Goal: Information Seeking & Learning: Learn about a topic

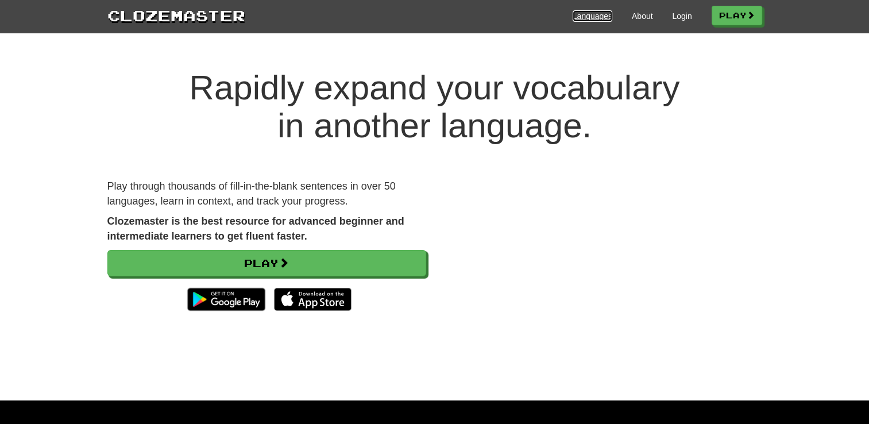
click at [590, 14] on link "Languages" at bounding box center [593, 15] width 40 height 11
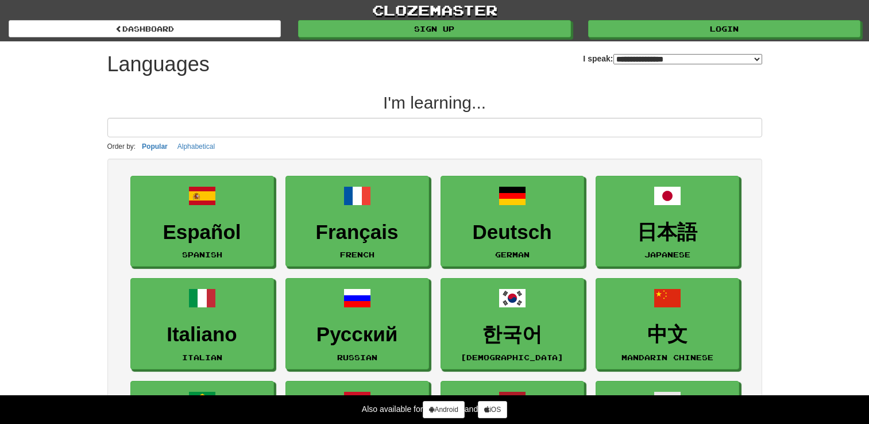
select select "*******"
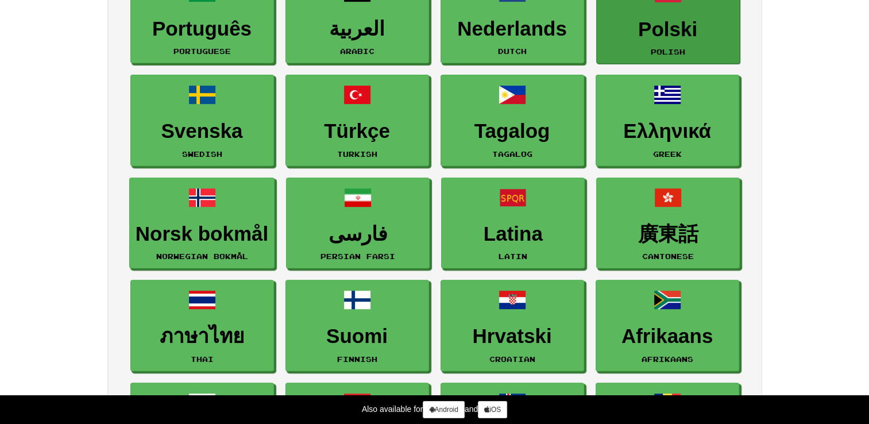
scroll to position [459, 0]
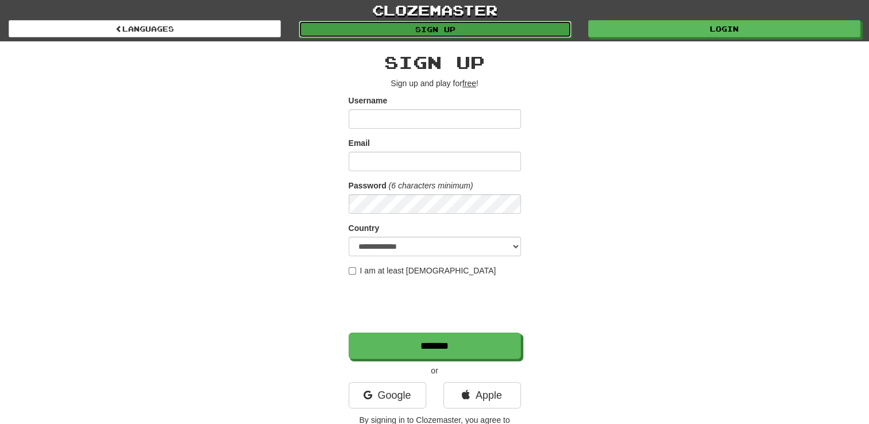
click at [468, 26] on link "Sign up" at bounding box center [435, 29] width 272 height 17
click at [436, 32] on link "Sign up" at bounding box center [435, 29] width 272 height 17
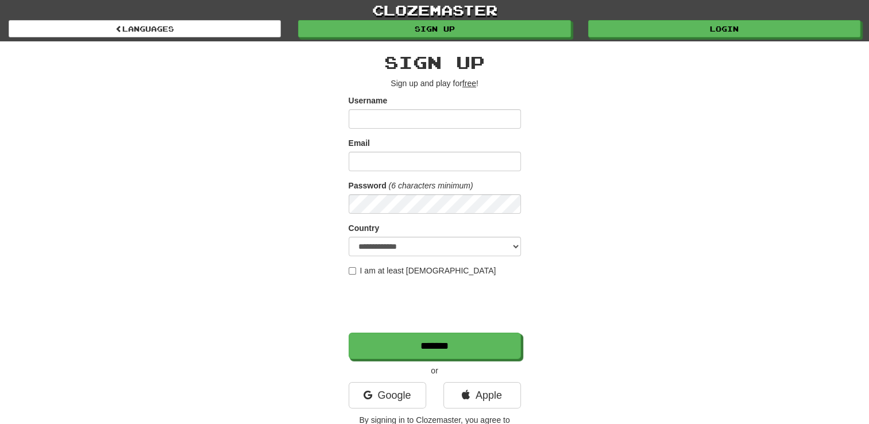
click at [404, 122] on input "Username" at bounding box center [435, 119] width 172 height 20
type input "*********"
type input "**********"
select select "**"
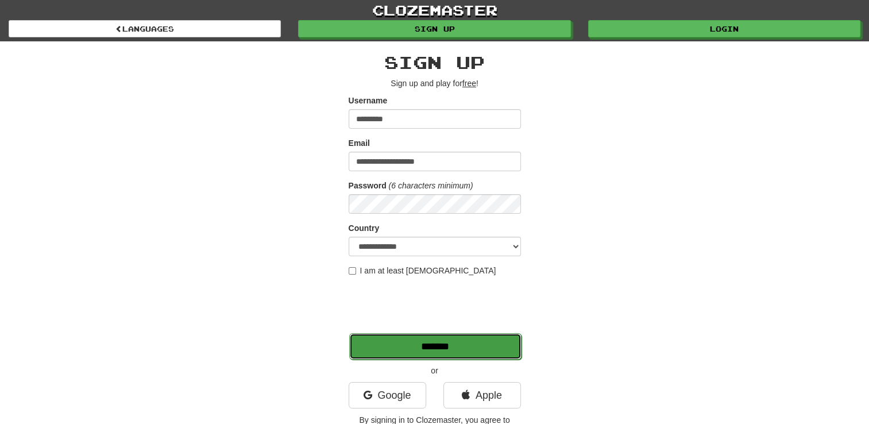
click at [489, 347] on input "*******" at bounding box center [435, 346] width 172 height 26
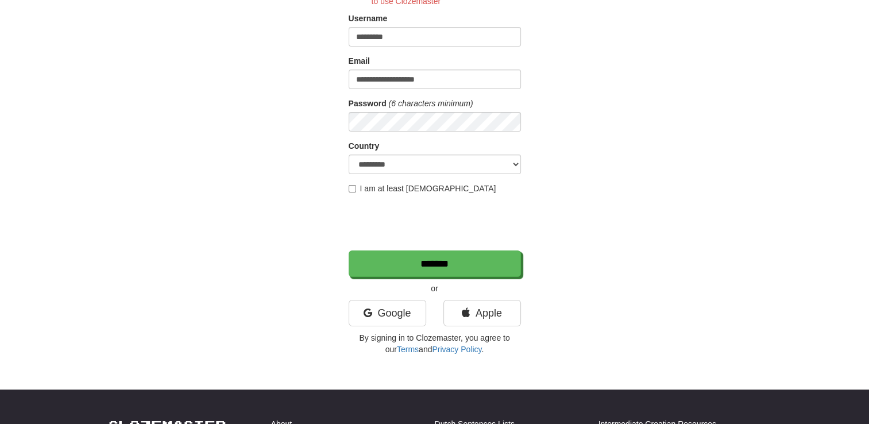
scroll to position [57, 0]
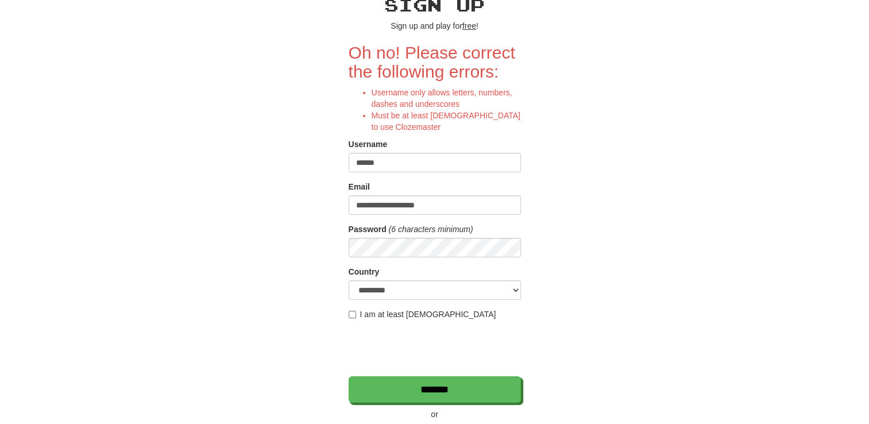
type input "*****"
click at [583, 144] on div "**********" at bounding box center [435, 235] width 672 height 502
click at [628, 253] on div "**********" at bounding box center [435, 235] width 672 height 502
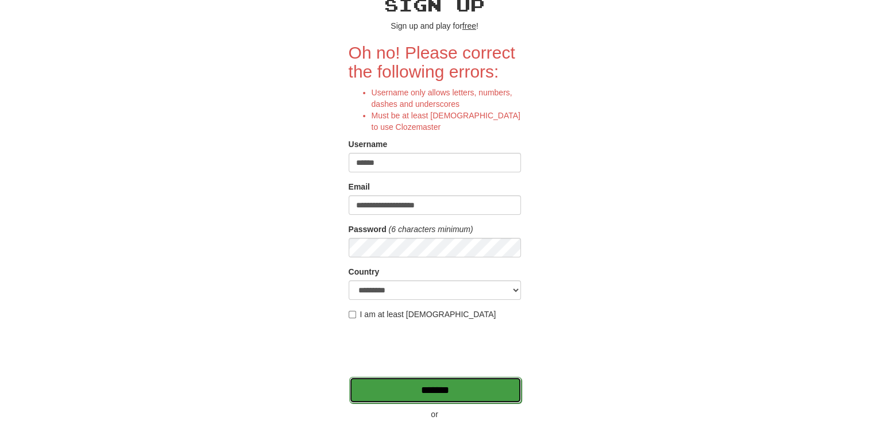
click at [456, 392] on input "*******" at bounding box center [435, 390] width 172 height 26
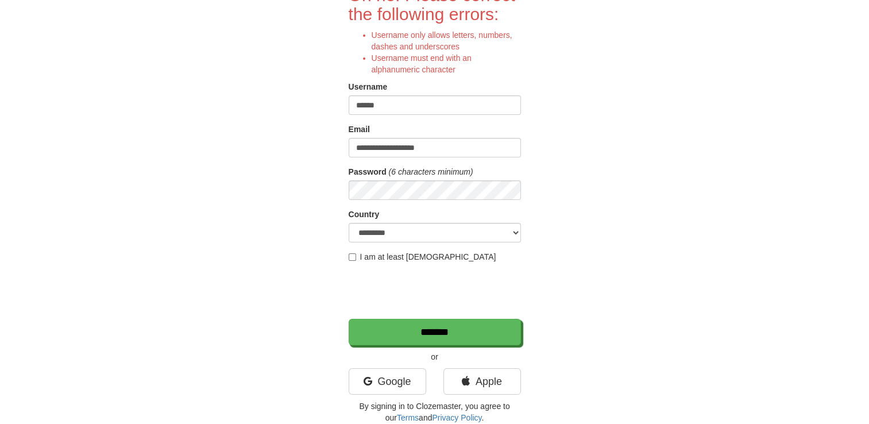
scroll to position [57, 0]
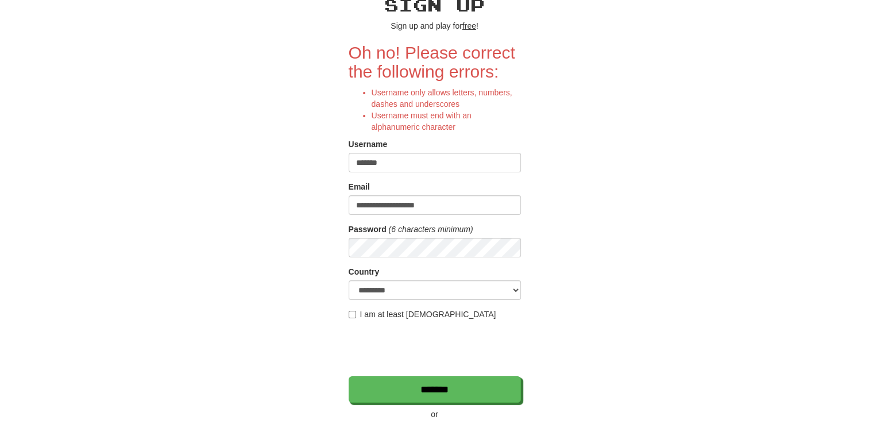
click at [381, 163] on input "******" at bounding box center [435, 163] width 172 height 20
type input "*****"
click at [420, 237] on div "Password (6 characters minimum)" at bounding box center [435, 240] width 172 height 34
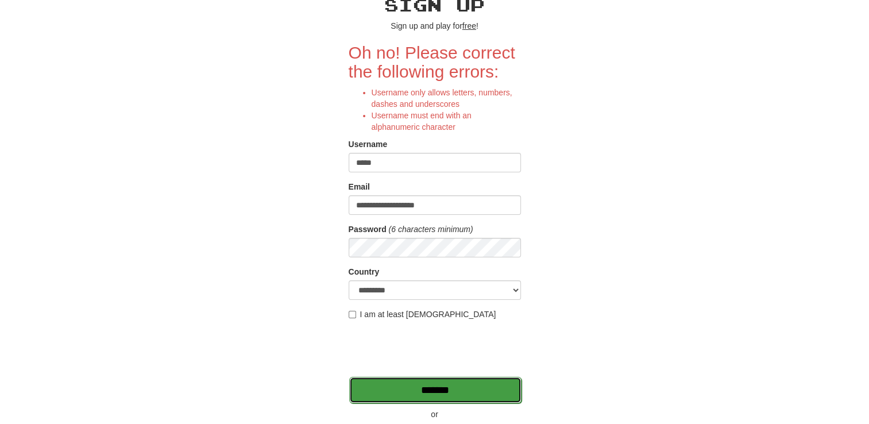
click at [455, 385] on input "*******" at bounding box center [435, 390] width 172 height 26
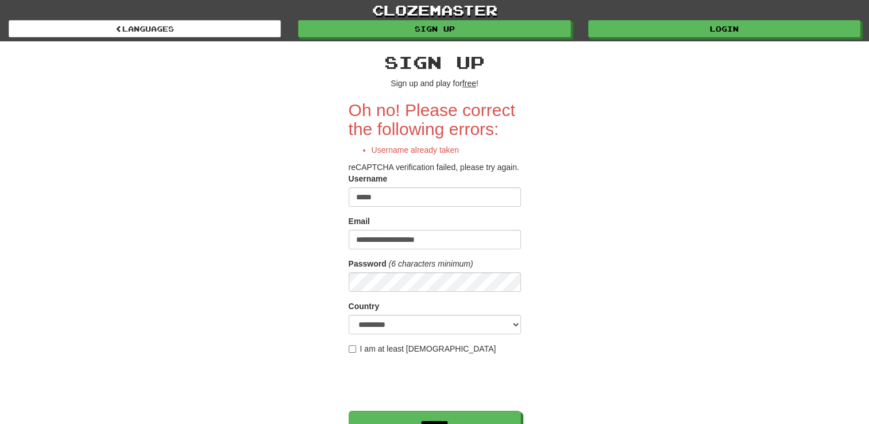
click at [386, 200] on input "*****" at bounding box center [435, 197] width 172 height 20
type input "********"
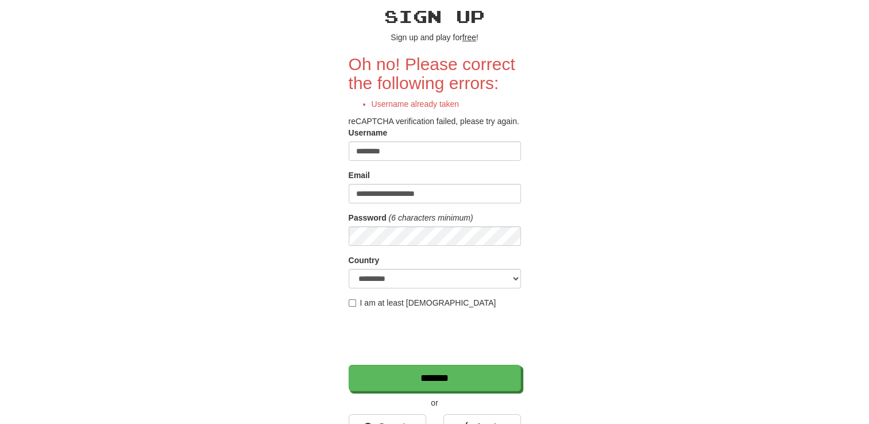
scroll to position [115, 0]
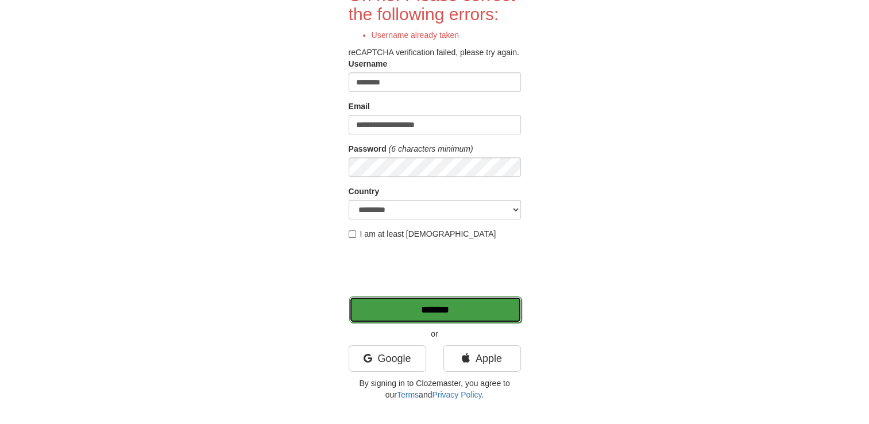
click at [471, 311] on input "*******" at bounding box center [435, 309] width 172 height 26
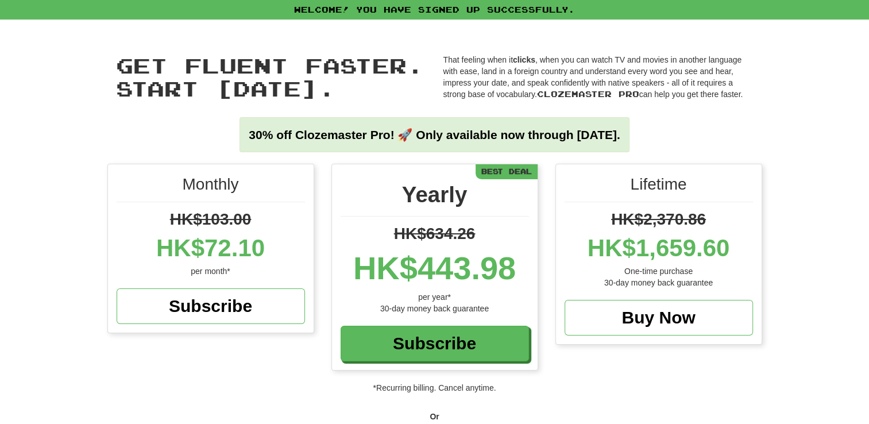
scroll to position [287, 0]
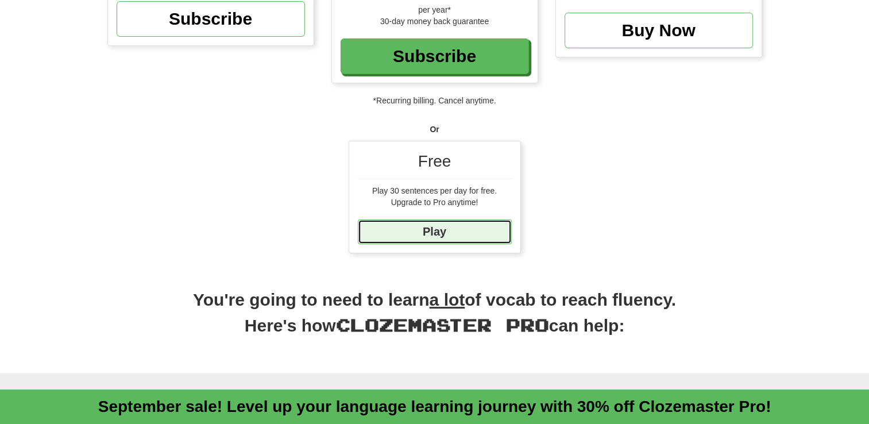
click at [455, 235] on link "Play" at bounding box center [435, 231] width 154 height 25
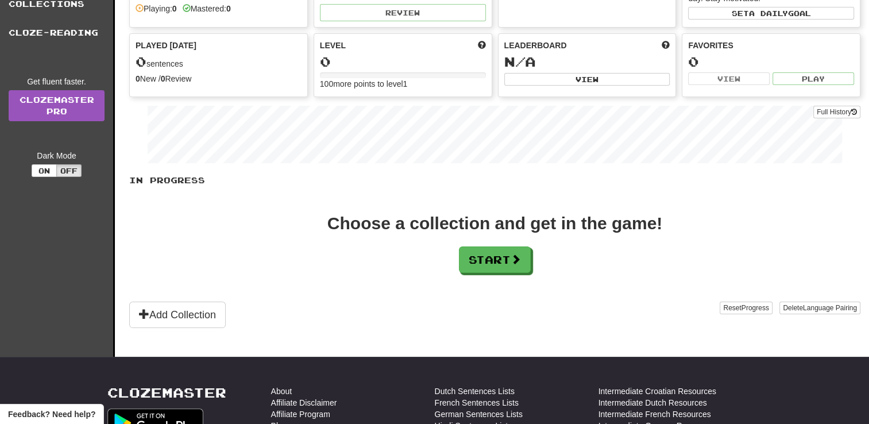
scroll to position [115, 0]
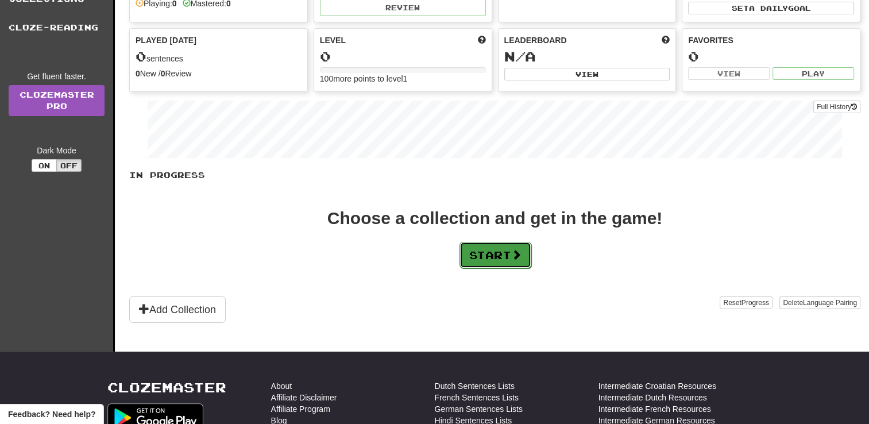
click at [511, 258] on button "Start" at bounding box center [495, 255] width 72 height 26
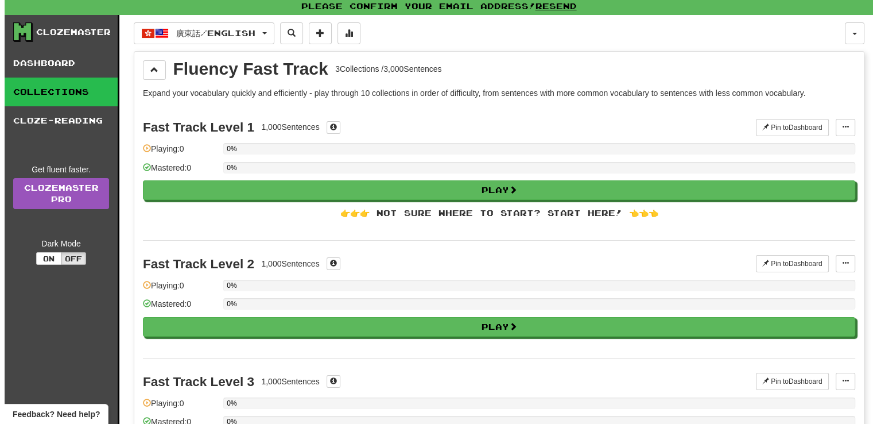
scroll to position [0, 0]
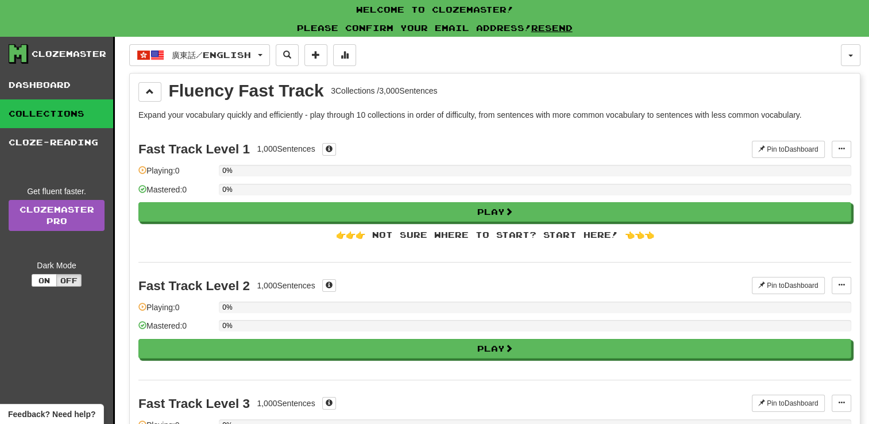
click at [142, 167] on span at bounding box center [142, 170] width 8 height 8
click at [144, 169] on span at bounding box center [142, 170] width 8 height 8
click at [244, 169] on div "0%" at bounding box center [535, 170] width 632 height 11
click at [239, 146] on div "Fast Track Level 1" at bounding box center [193, 149] width 111 height 14
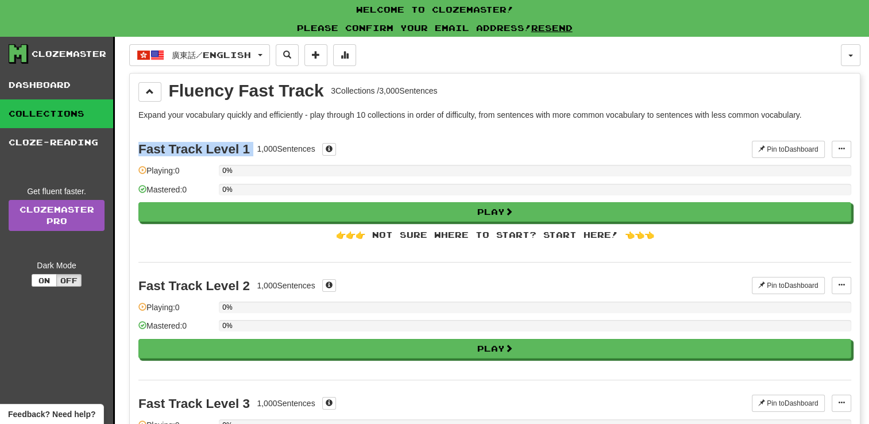
click at [239, 146] on div "Fast Track Level 1" at bounding box center [193, 149] width 111 height 14
drag, startPoint x: 239, startPoint y: 146, endPoint x: 350, endPoint y: 130, distance: 112.0
click at [350, 130] on div "Fast Track Level 1 1,000 Sentences Pin to Dashboard Pin to Dashboard Manage Sen…" at bounding box center [494, 194] width 713 height 136
click at [372, 141] on div "Fast Track Level 1 1,000 Sentences" at bounding box center [444, 149] width 613 height 17
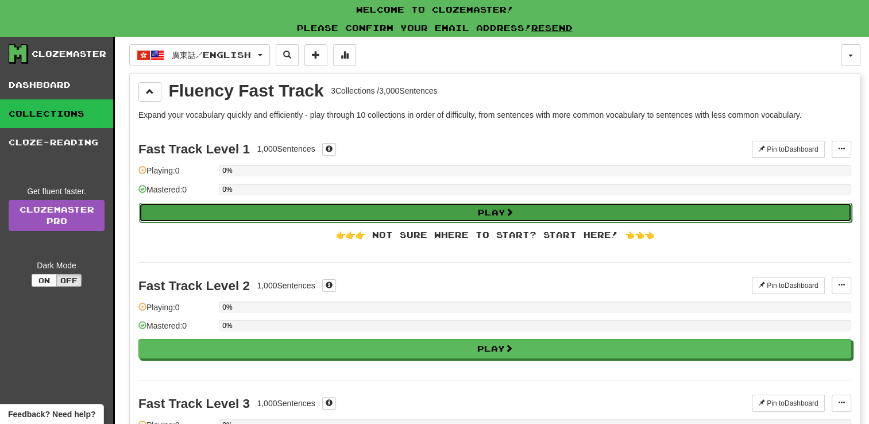
click at [473, 203] on button "Play" at bounding box center [495, 213] width 713 height 20
select select "**"
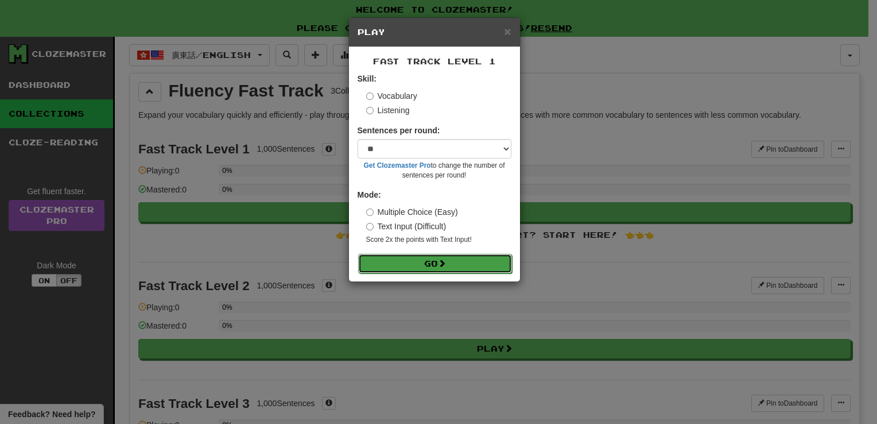
click at [451, 262] on button "Go" at bounding box center [435, 264] width 154 height 20
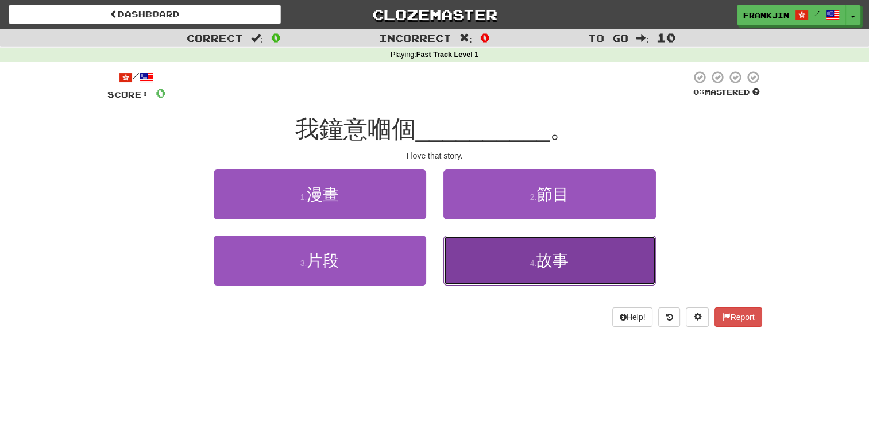
click at [508, 258] on button "4 . 故事" at bounding box center [549, 260] width 212 height 50
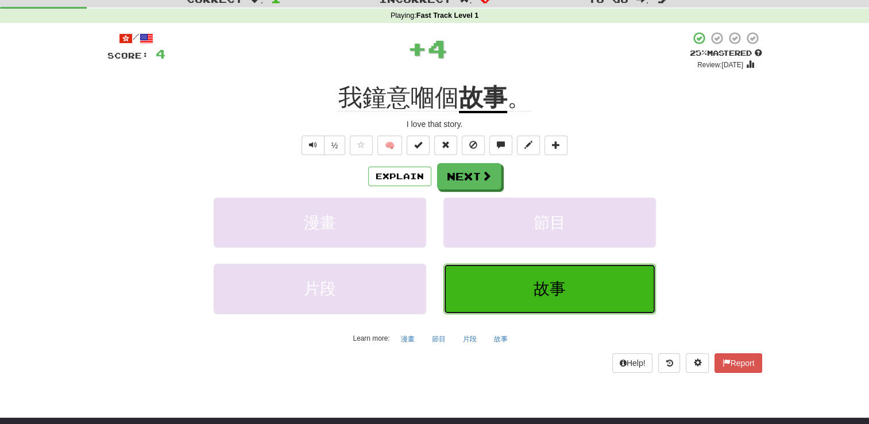
scroll to position [57, 0]
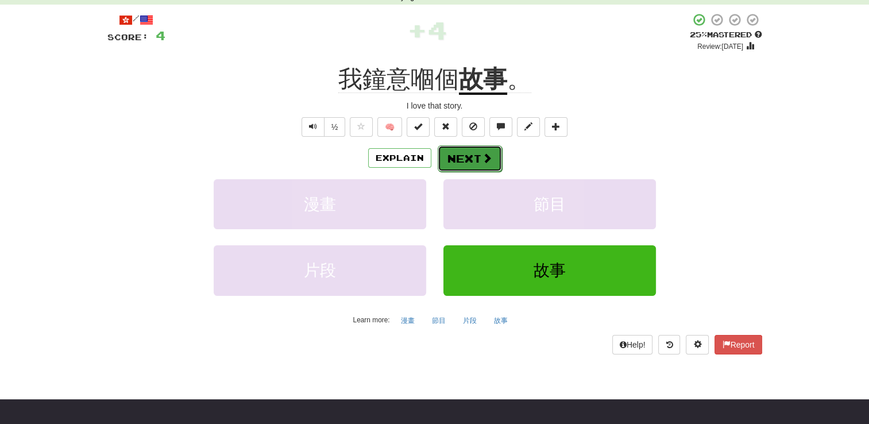
click at [462, 156] on button "Next" at bounding box center [470, 158] width 64 height 26
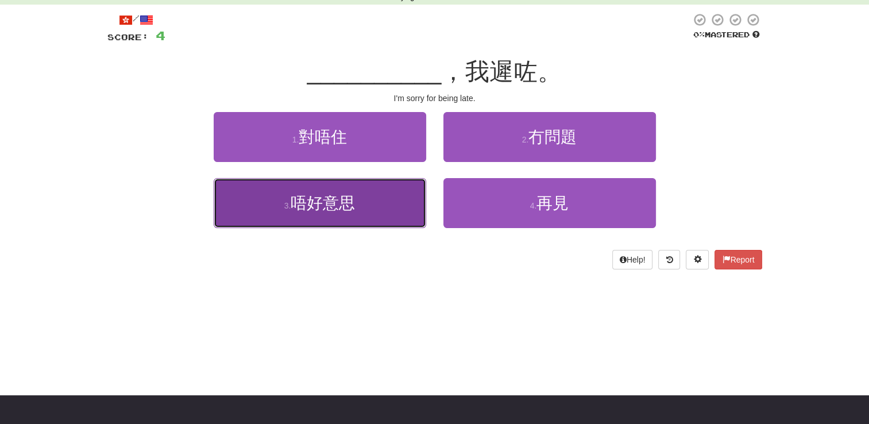
click at [370, 203] on button "3 . 唔好意思" at bounding box center [320, 203] width 212 height 50
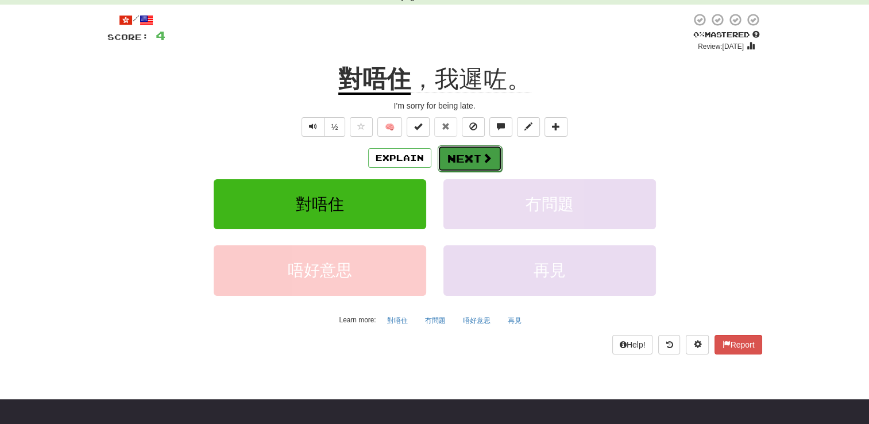
click at [469, 157] on button "Next" at bounding box center [470, 158] width 64 height 26
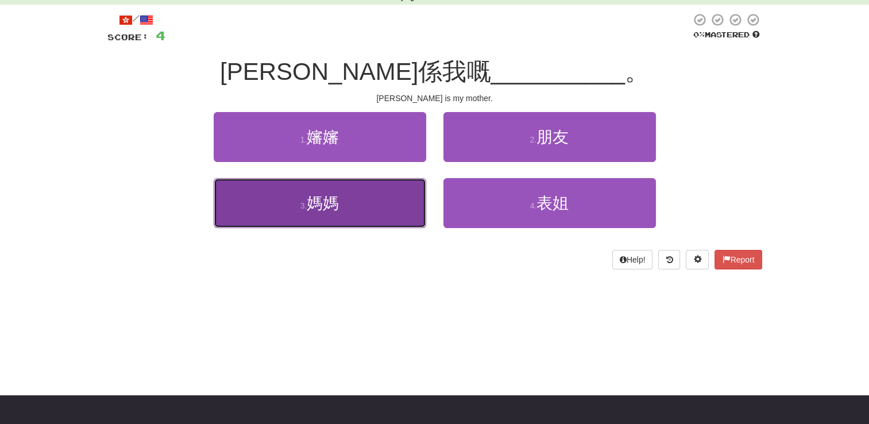
click at [371, 200] on button "3 . 媽媽" at bounding box center [320, 203] width 212 height 50
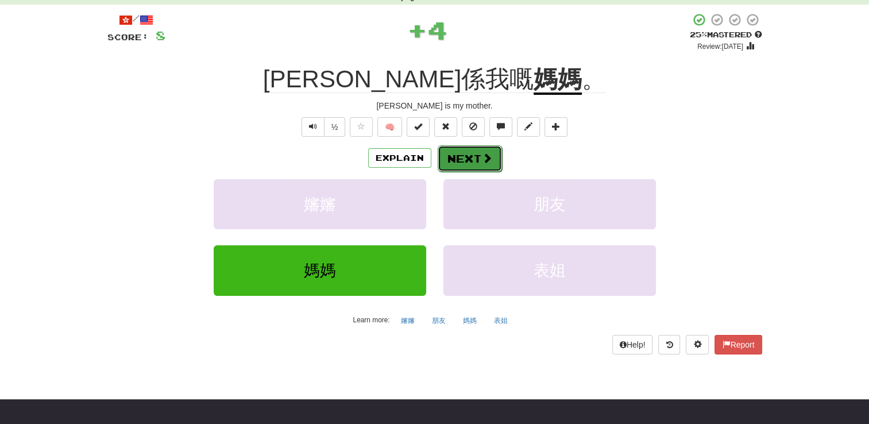
click at [466, 157] on button "Next" at bounding box center [470, 158] width 64 height 26
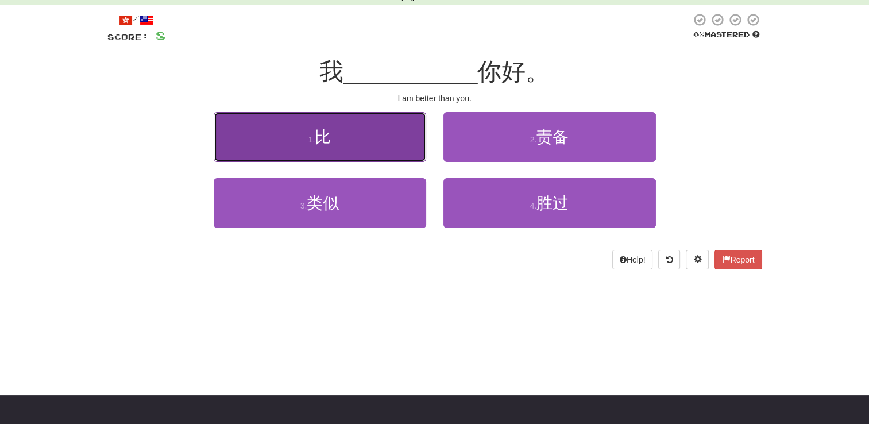
click at [388, 147] on button "1 . 比" at bounding box center [320, 137] width 212 height 50
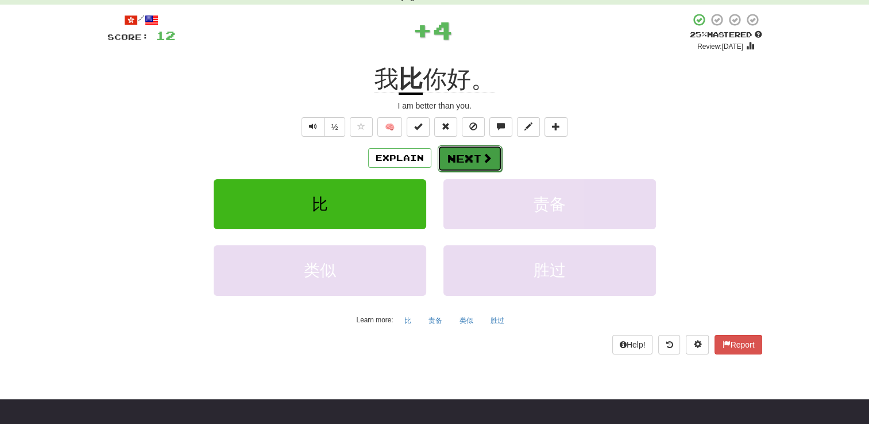
click at [466, 157] on button "Next" at bounding box center [470, 158] width 64 height 26
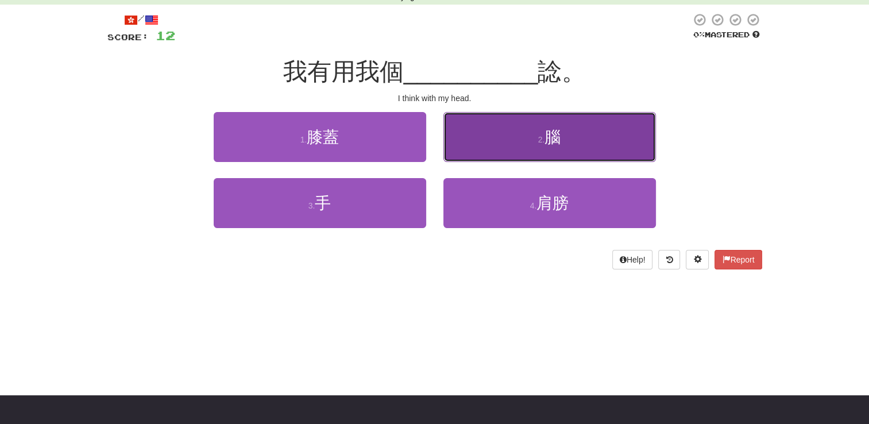
click at [489, 145] on button "2 . 腦" at bounding box center [549, 137] width 212 height 50
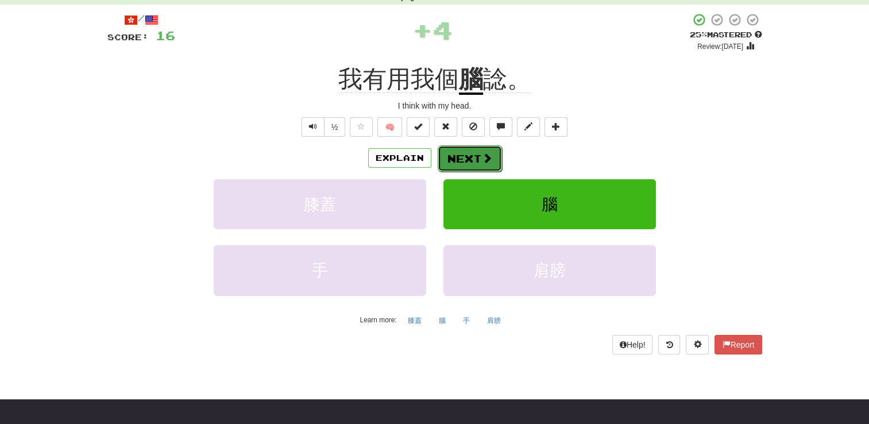
click at [446, 159] on button "Next" at bounding box center [470, 158] width 64 height 26
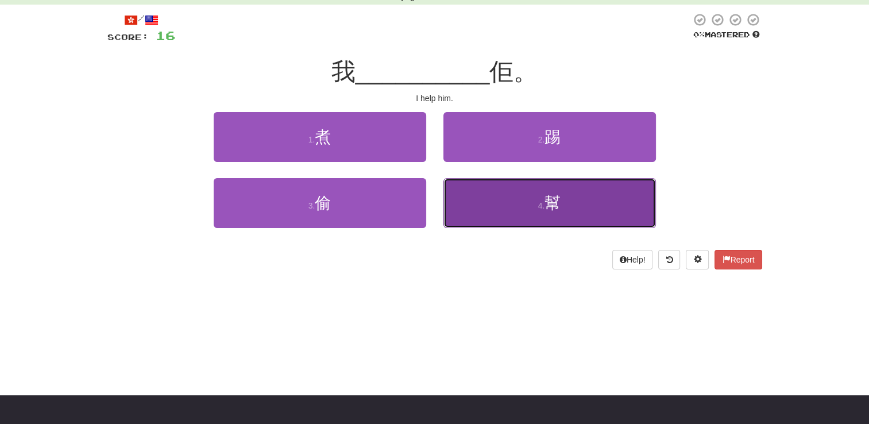
click at [518, 196] on button "4 . 幫" at bounding box center [549, 203] width 212 height 50
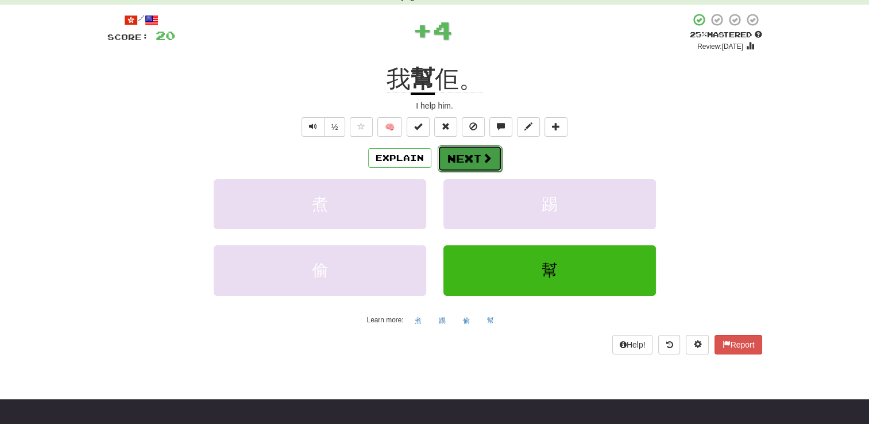
click at [466, 156] on button "Next" at bounding box center [470, 158] width 64 height 26
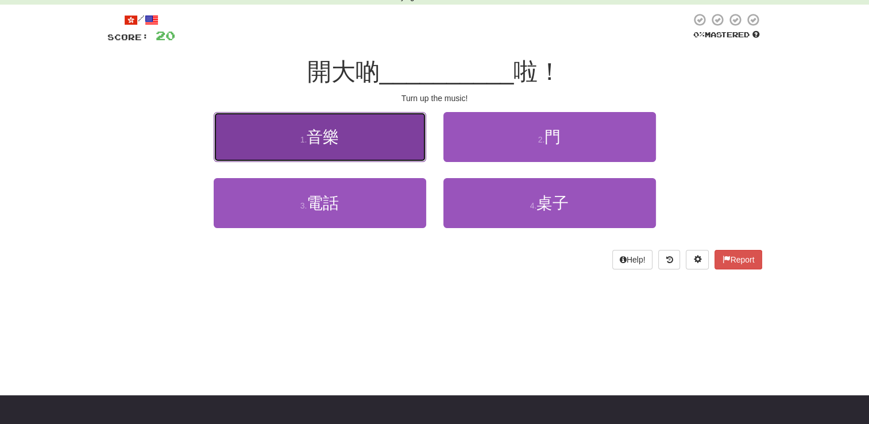
click at [377, 154] on button "1 . 音樂" at bounding box center [320, 137] width 212 height 50
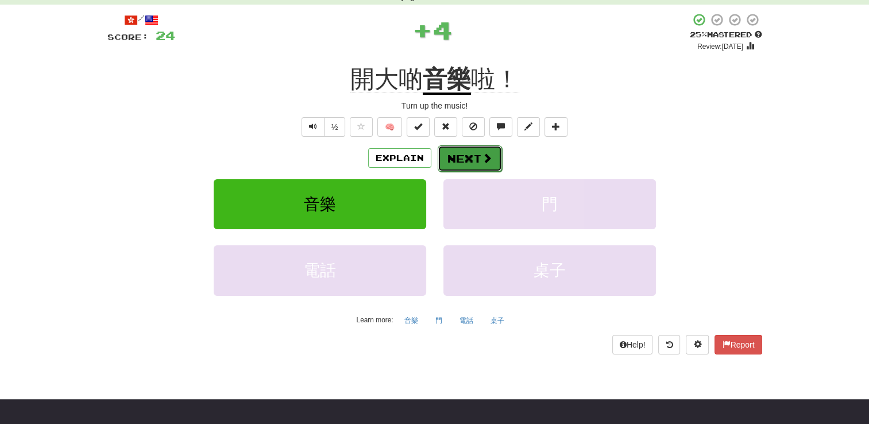
click at [473, 160] on button "Next" at bounding box center [470, 158] width 64 height 26
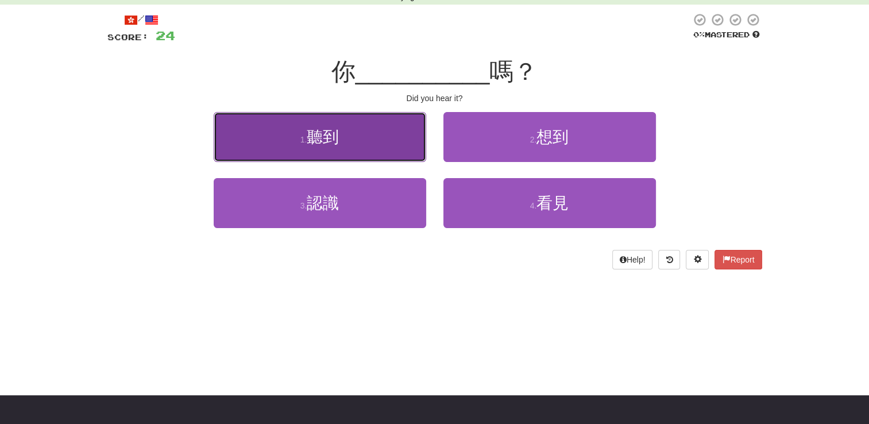
click at [404, 151] on button "1 . 聽到" at bounding box center [320, 137] width 212 height 50
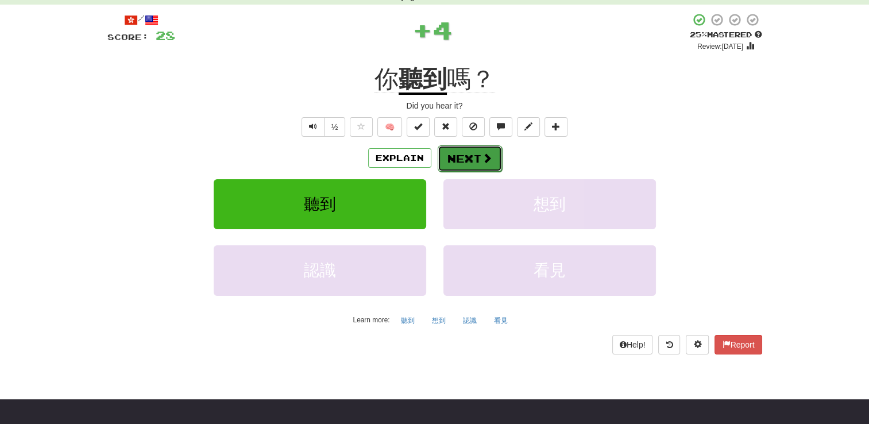
click at [475, 153] on button "Next" at bounding box center [470, 158] width 64 height 26
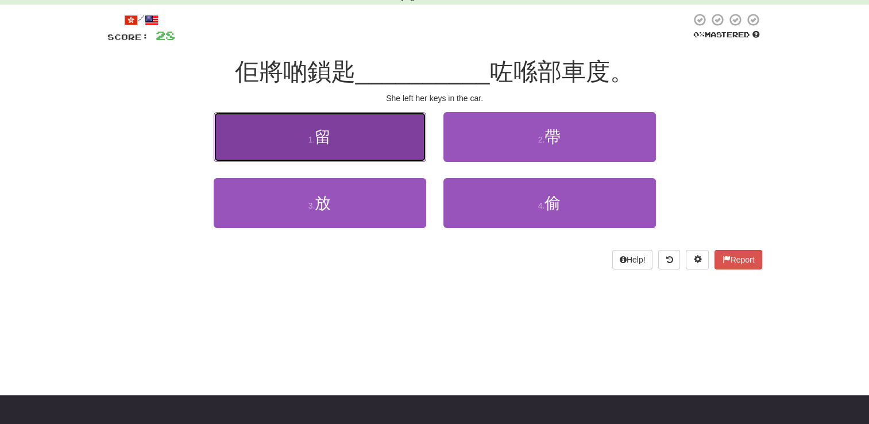
click at [399, 146] on button "1 . 留" at bounding box center [320, 137] width 212 height 50
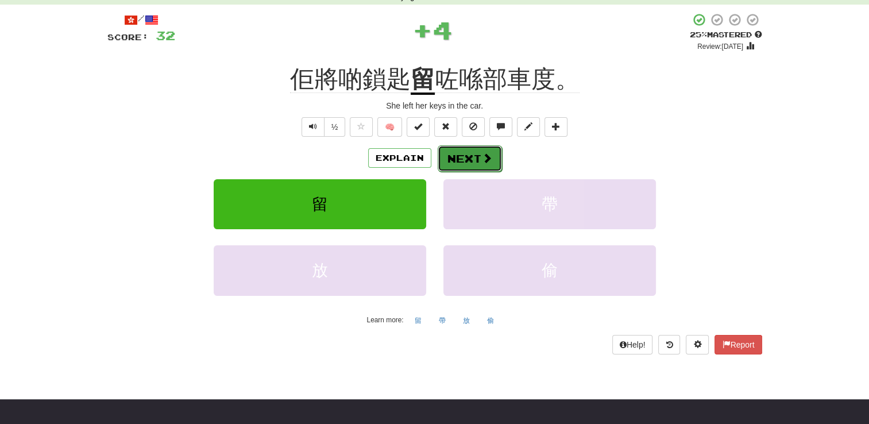
click at [469, 160] on button "Next" at bounding box center [470, 158] width 64 height 26
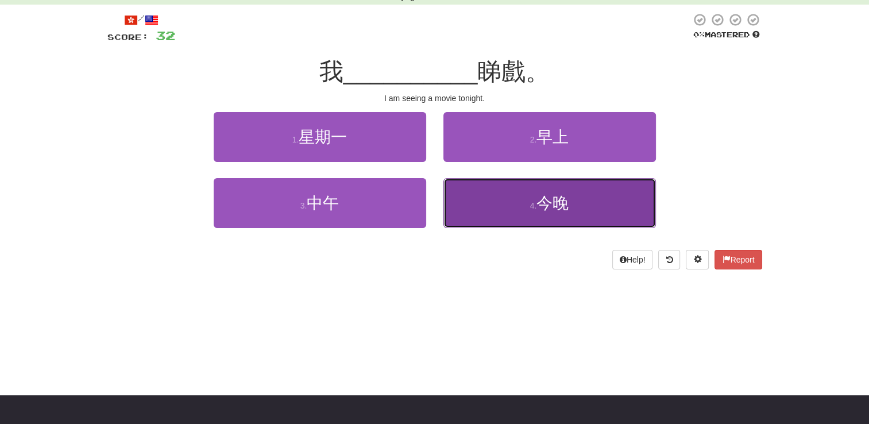
click at [495, 199] on button "4 . 今晚" at bounding box center [549, 203] width 212 height 50
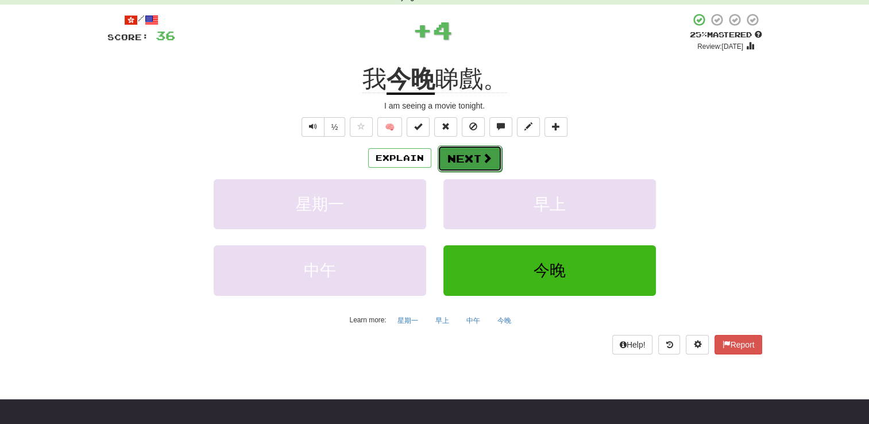
click at [471, 160] on button "Next" at bounding box center [470, 158] width 64 height 26
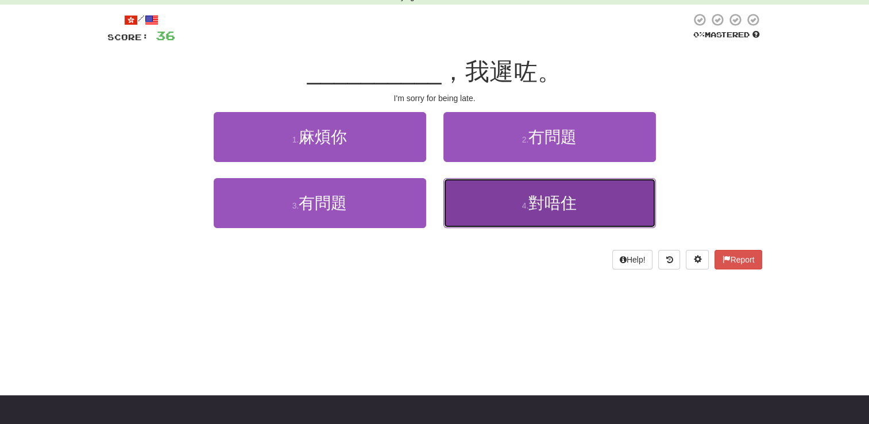
click at [544, 201] on span "對唔住" at bounding box center [552, 203] width 48 height 18
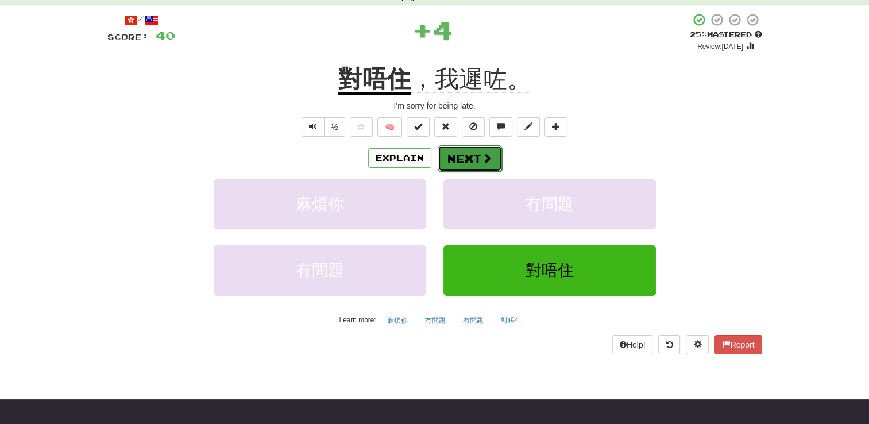
click at [478, 159] on button "Next" at bounding box center [470, 158] width 64 height 26
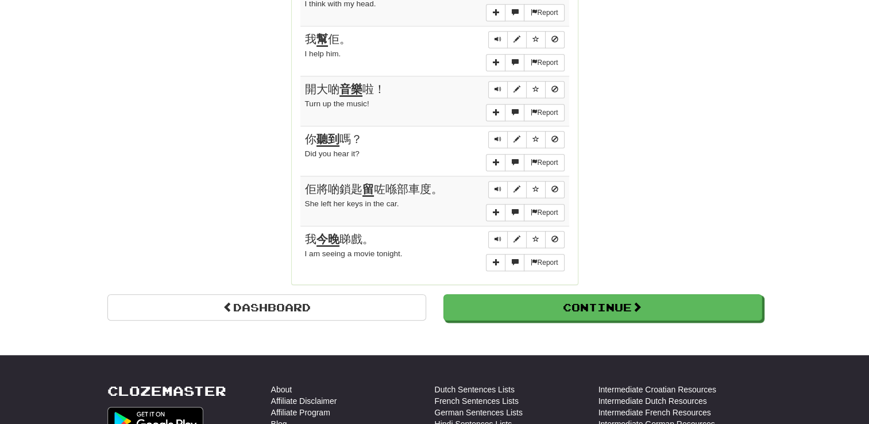
scroll to position [976, 0]
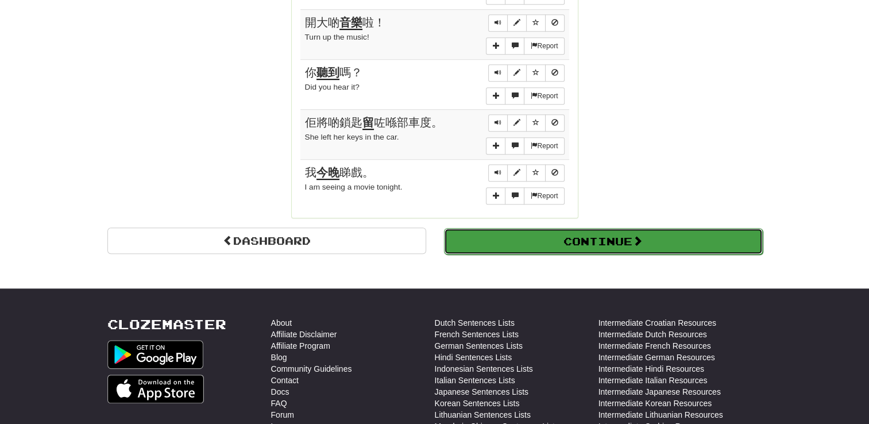
click at [554, 235] on button "Continue" at bounding box center [603, 241] width 319 height 26
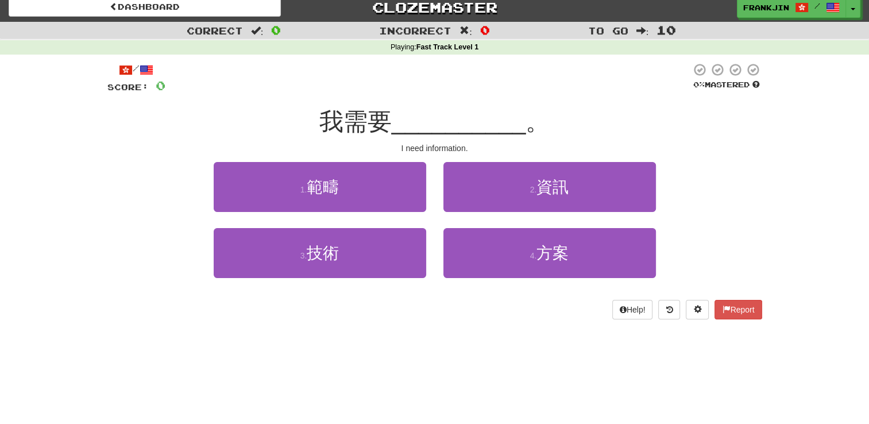
scroll to position [6, 0]
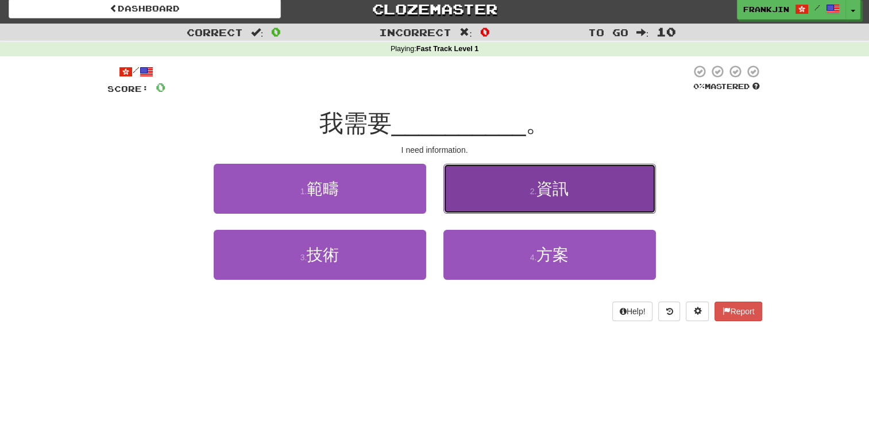
click at [501, 184] on button "2 . 資訊" at bounding box center [549, 189] width 212 height 50
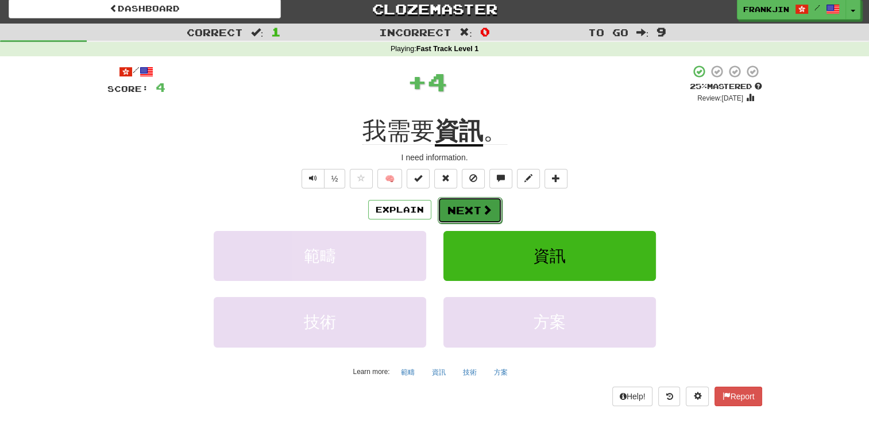
click at [482, 209] on span at bounding box center [487, 209] width 10 height 10
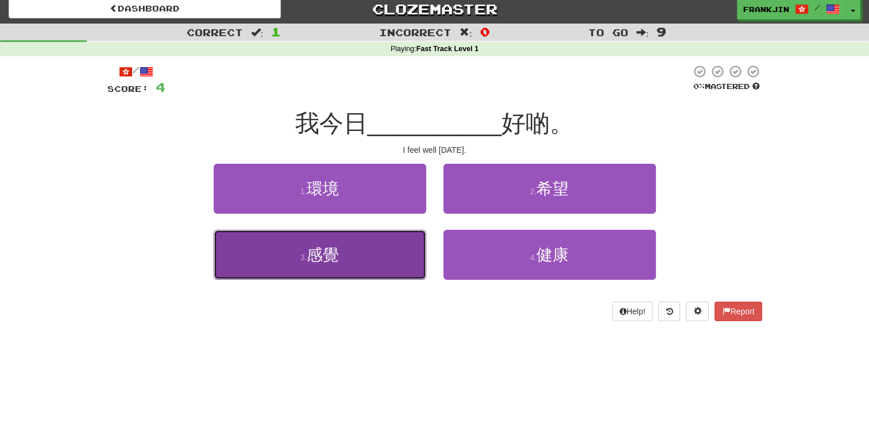
click at [372, 254] on button "3 . 感覺" at bounding box center [320, 255] width 212 height 50
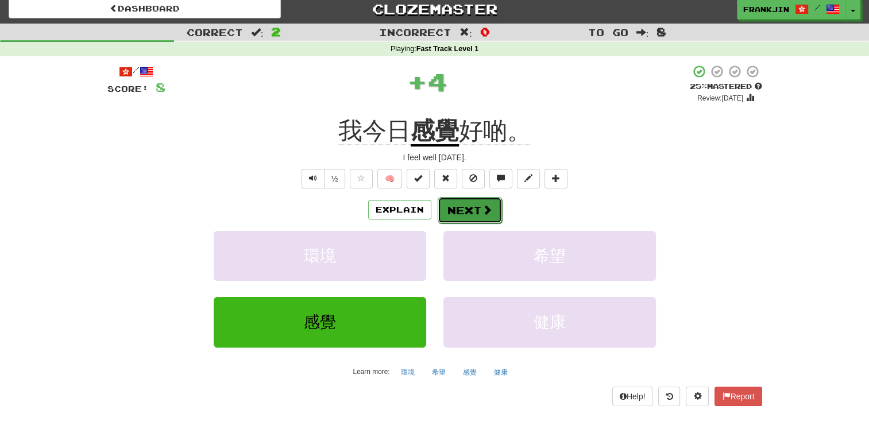
click at [472, 211] on button "Next" at bounding box center [470, 210] width 64 height 26
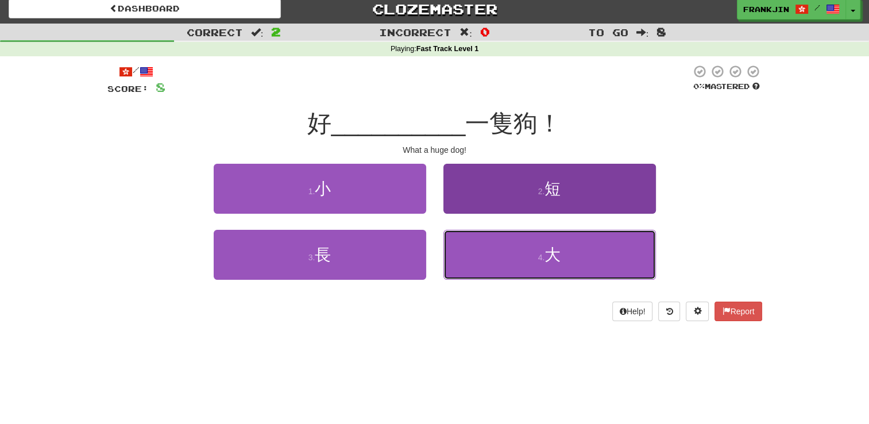
click at [506, 252] on button "4 . 大" at bounding box center [549, 255] width 212 height 50
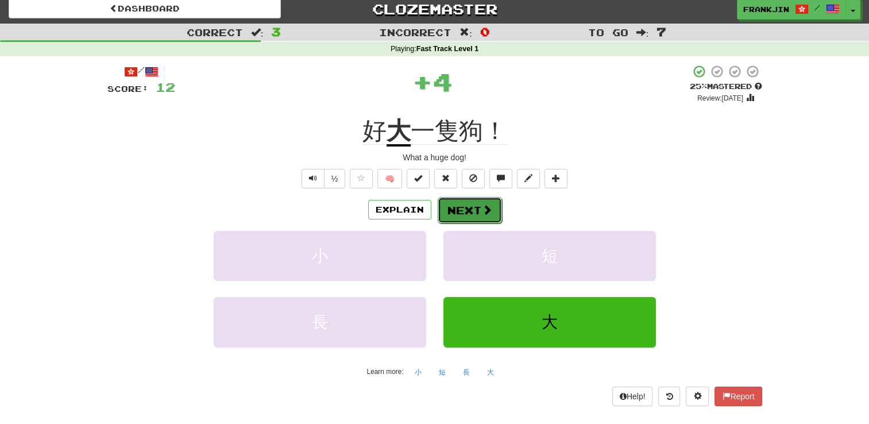
click at [475, 210] on button "Next" at bounding box center [470, 210] width 64 height 26
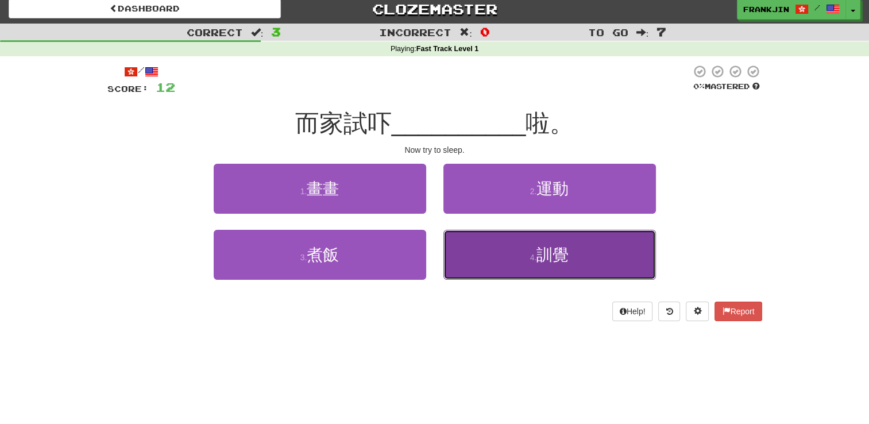
click at [501, 255] on button "4 . 訓覺" at bounding box center [549, 255] width 212 height 50
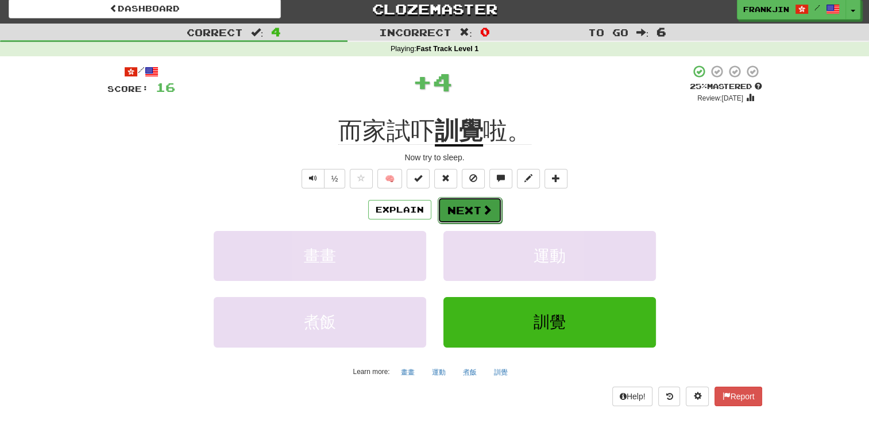
click at [482, 208] on span at bounding box center [487, 209] width 10 height 10
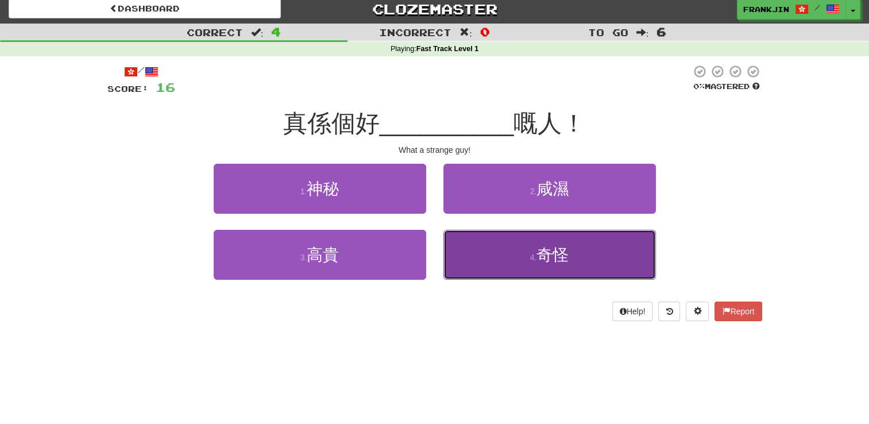
click at [520, 257] on button "4 . 奇怪" at bounding box center [549, 255] width 212 height 50
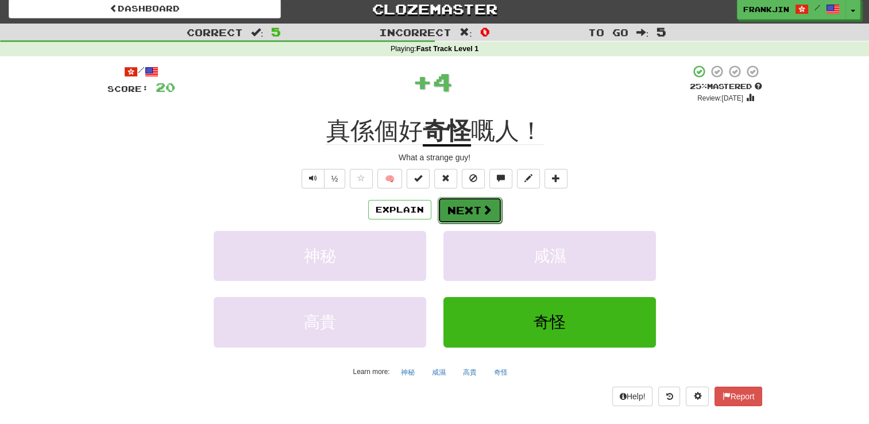
click at [491, 215] on button "Next" at bounding box center [470, 210] width 64 height 26
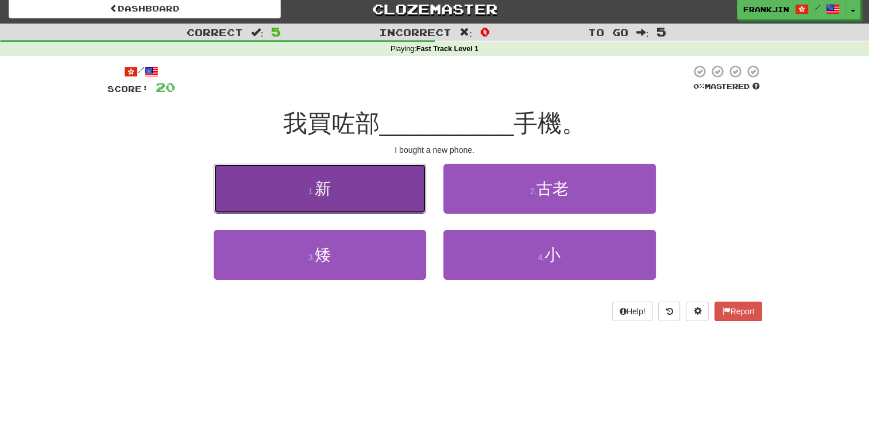
click at [368, 206] on button "1 . 新" at bounding box center [320, 189] width 212 height 50
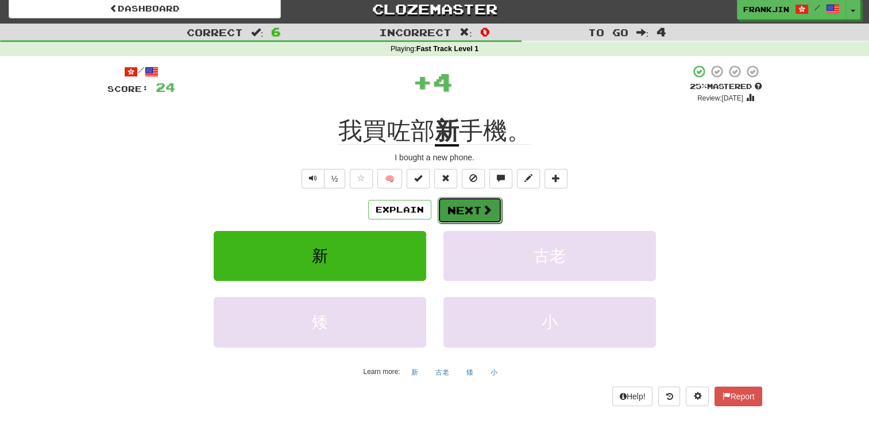
click at [473, 210] on button "Next" at bounding box center [470, 210] width 64 height 26
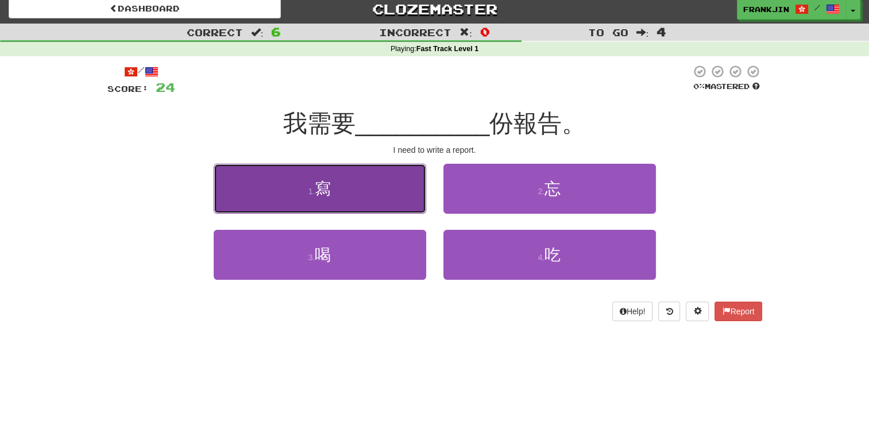
click at [384, 191] on button "1 . 寫" at bounding box center [320, 189] width 212 height 50
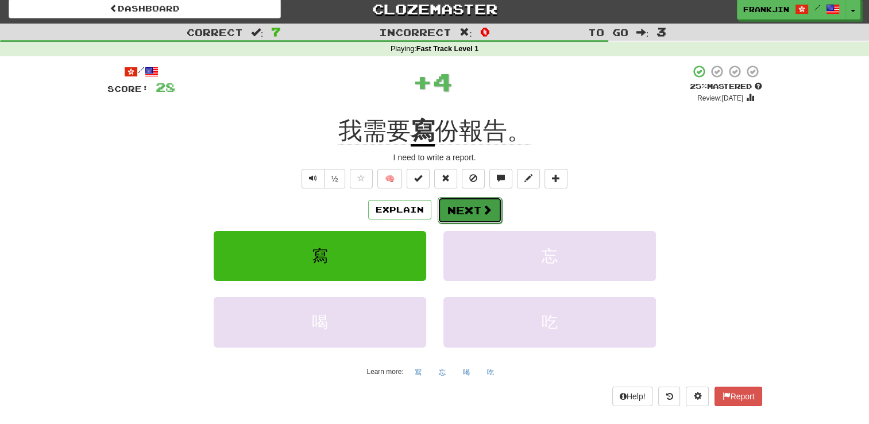
click at [486, 208] on span at bounding box center [487, 209] width 10 height 10
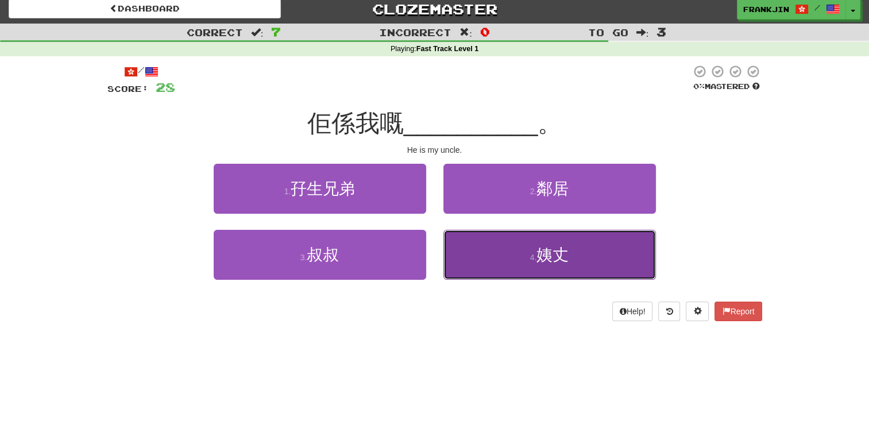
click at [524, 251] on button "4 . 姨丈" at bounding box center [549, 255] width 212 height 50
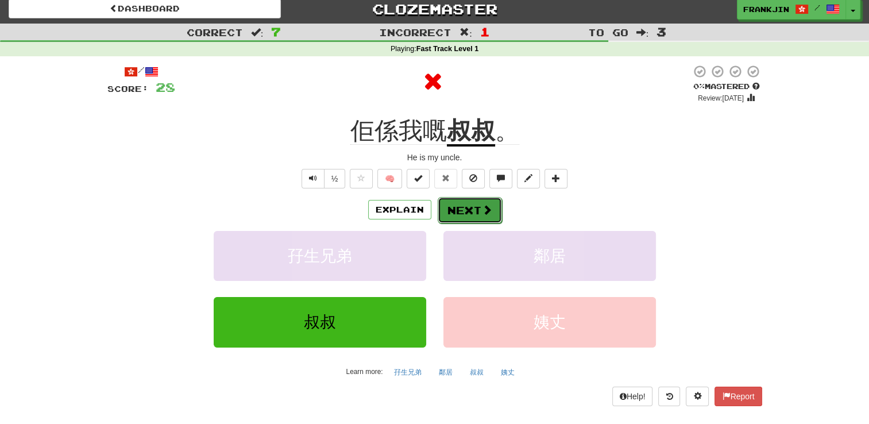
click at [473, 209] on button "Next" at bounding box center [470, 210] width 64 height 26
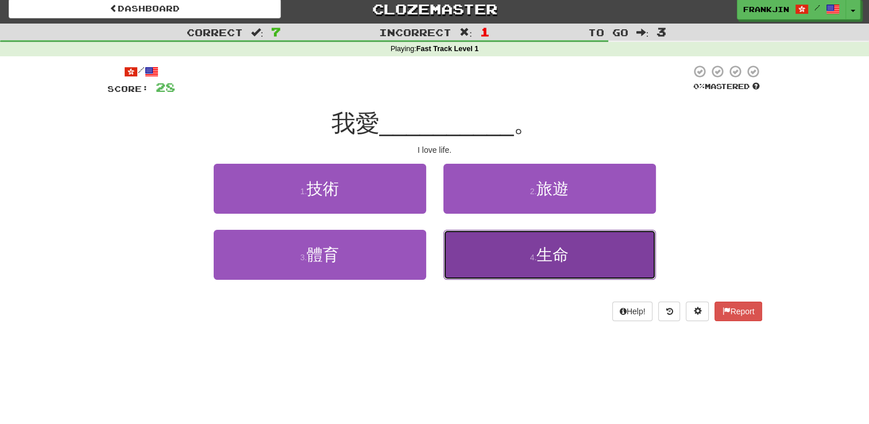
click at [529, 262] on button "4 . 生命" at bounding box center [549, 255] width 212 height 50
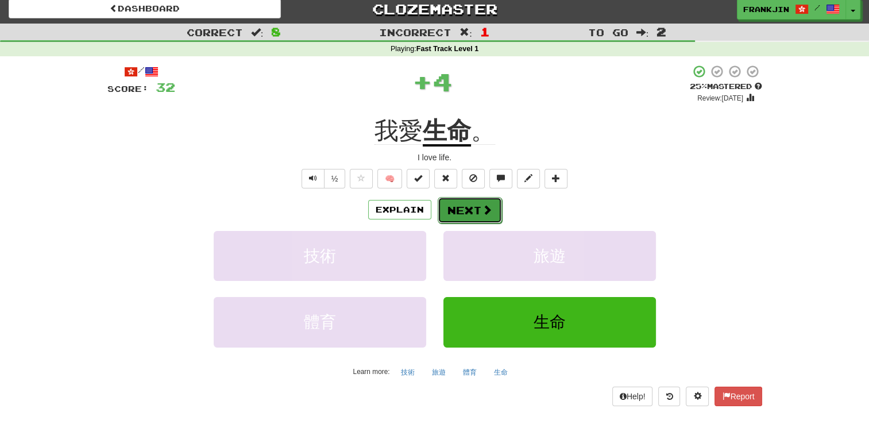
click at [473, 211] on button "Next" at bounding box center [470, 210] width 64 height 26
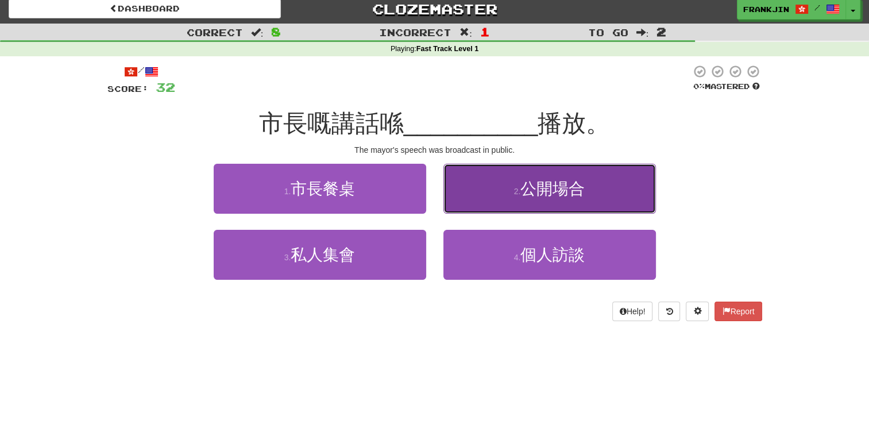
click at [515, 204] on button "2 . 公開場合" at bounding box center [549, 189] width 212 height 50
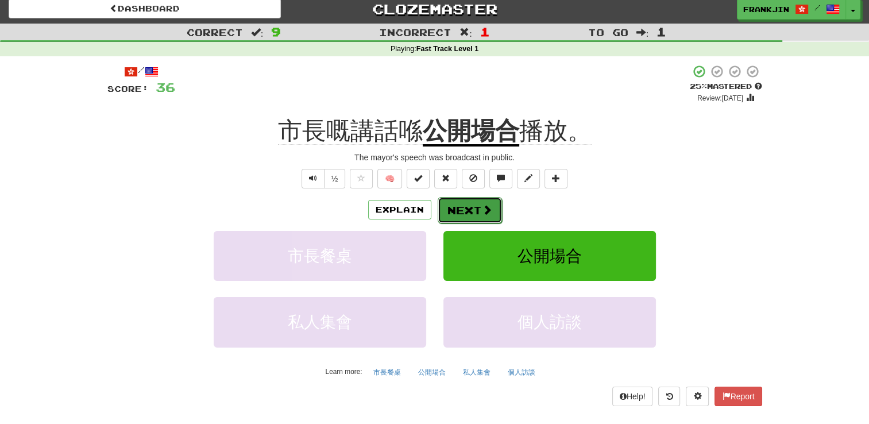
click at [471, 214] on button "Next" at bounding box center [470, 210] width 64 height 26
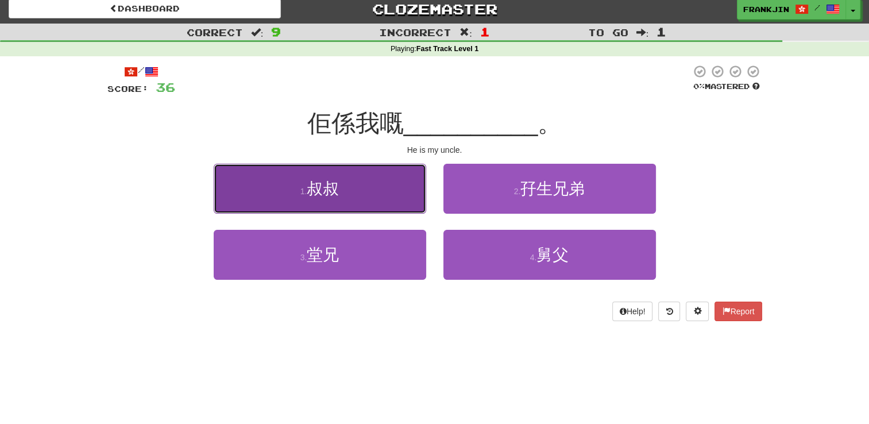
click at [388, 181] on button "1 . 叔叔" at bounding box center [320, 189] width 212 height 50
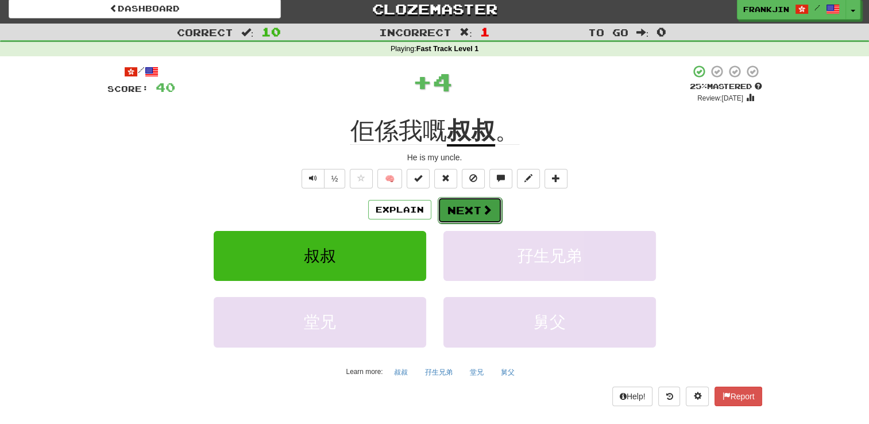
click at [488, 206] on span at bounding box center [487, 209] width 10 height 10
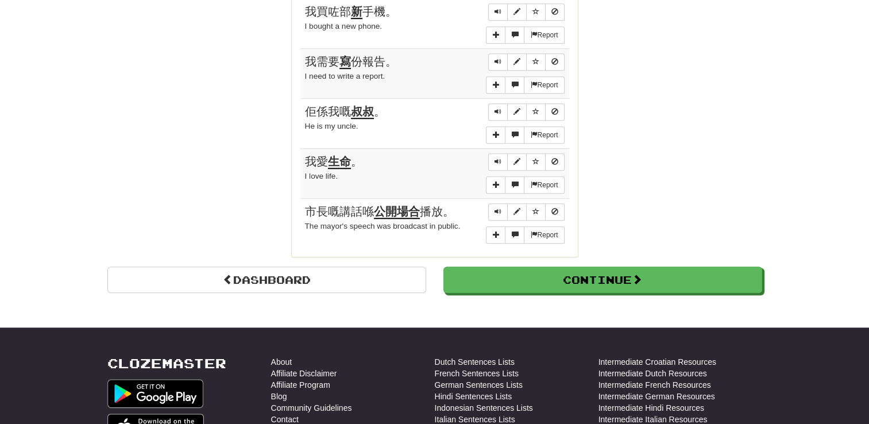
scroll to position [1039, 0]
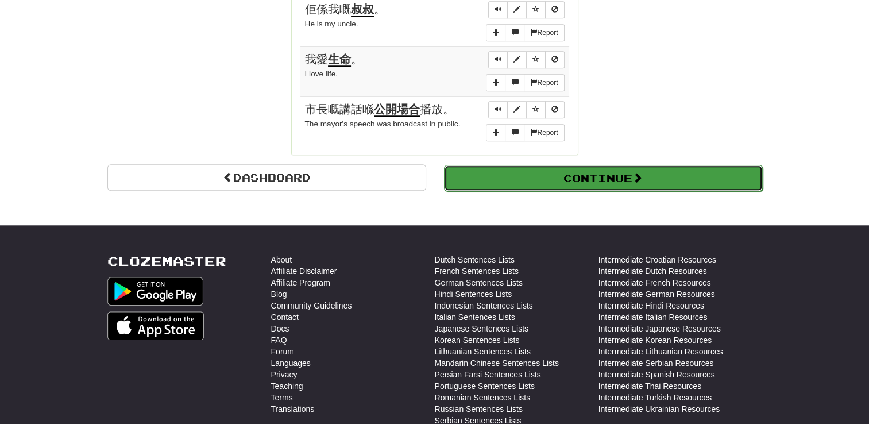
click at [576, 173] on button "Continue" at bounding box center [603, 178] width 319 height 26
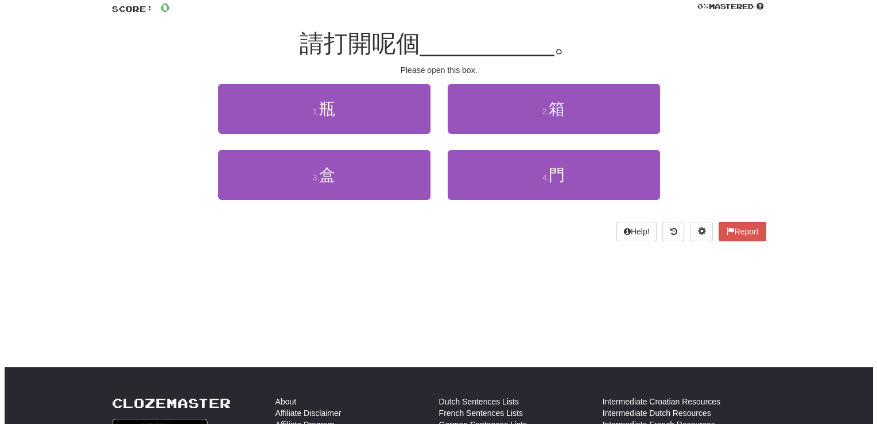
scroll to position [0, 0]
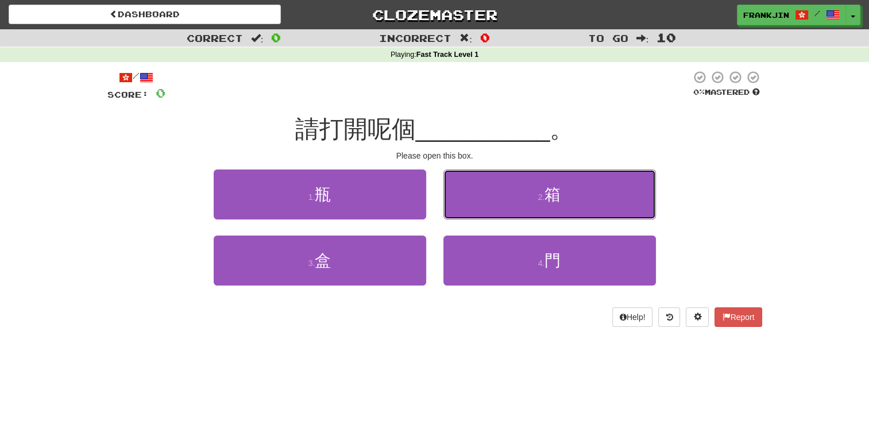
click at [504, 199] on button "2 . 箱" at bounding box center [549, 194] width 212 height 50
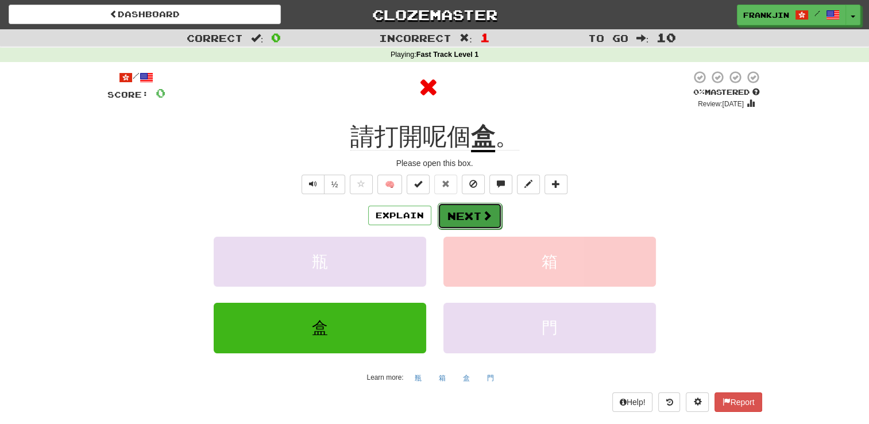
click at [472, 213] on button "Next" at bounding box center [470, 216] width 64 height 26
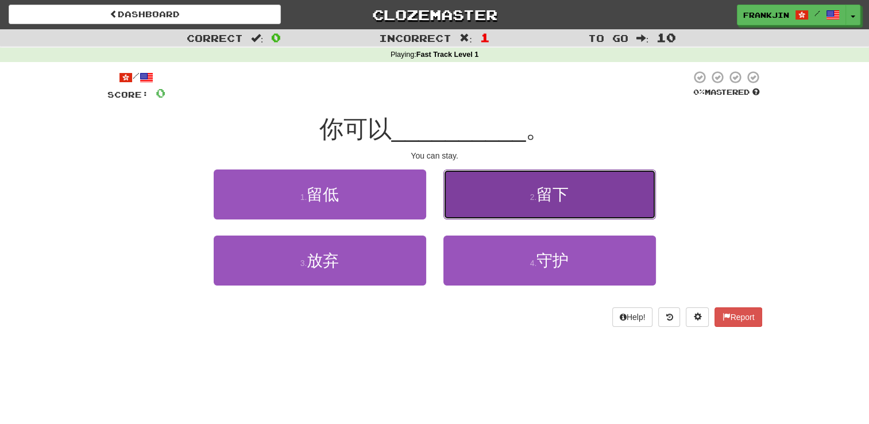
click at [512, 210] on button "2 . 留下" at bounding box center [549, 194] width 212 height 50
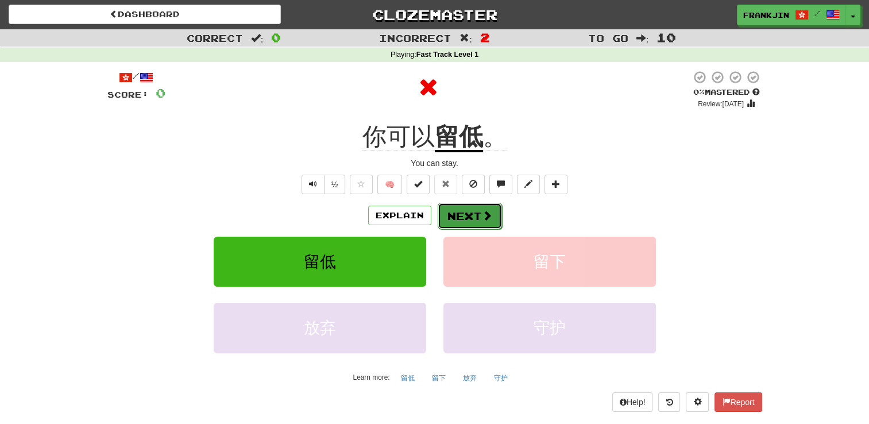
click at [473, 212] on button "Next" at bounding box center [470, 216] width 64 height 26
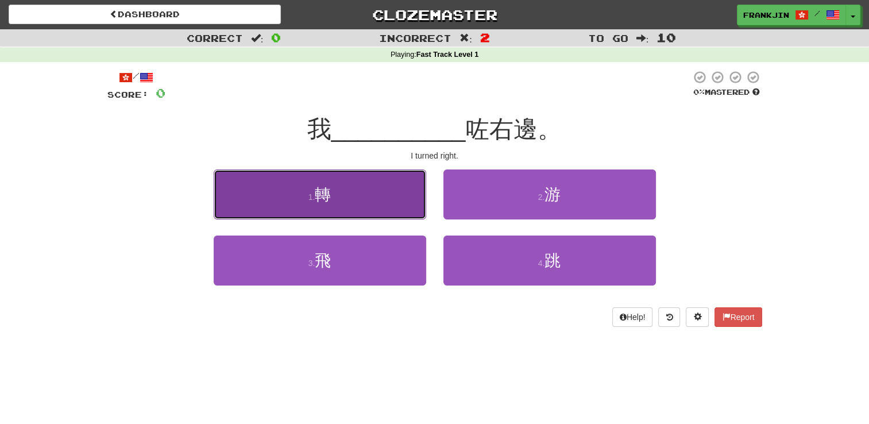
click at [359, 200] on button "1 . 轉" at bounding box center [320, 194] width 212 height 50
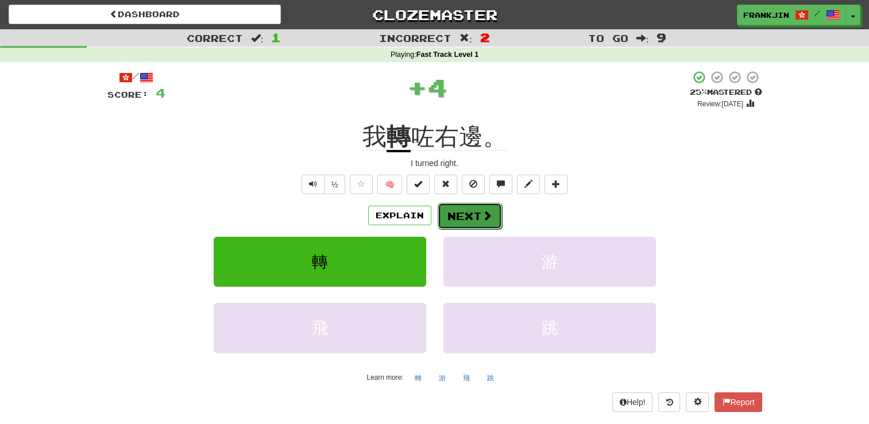
click at [475, 215] on button "Next" at bounding box center [470, 216] width 64 height 26
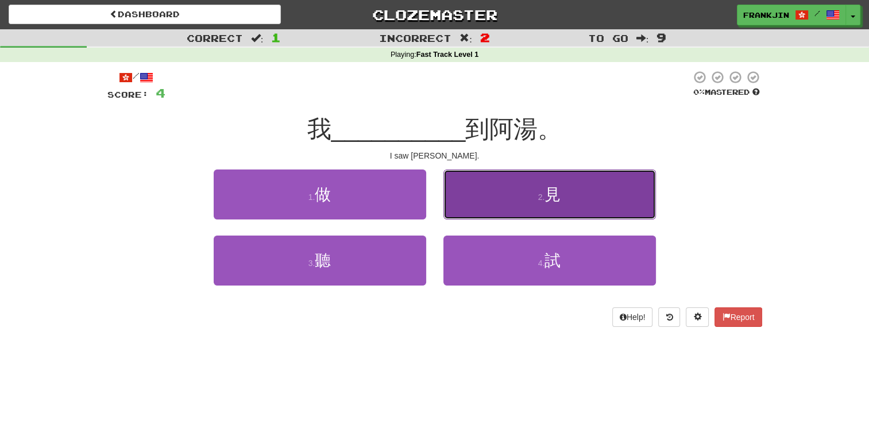
click at [560, 204] on button "2 . 見" at bounding box center [549, 194] width 212 height 50
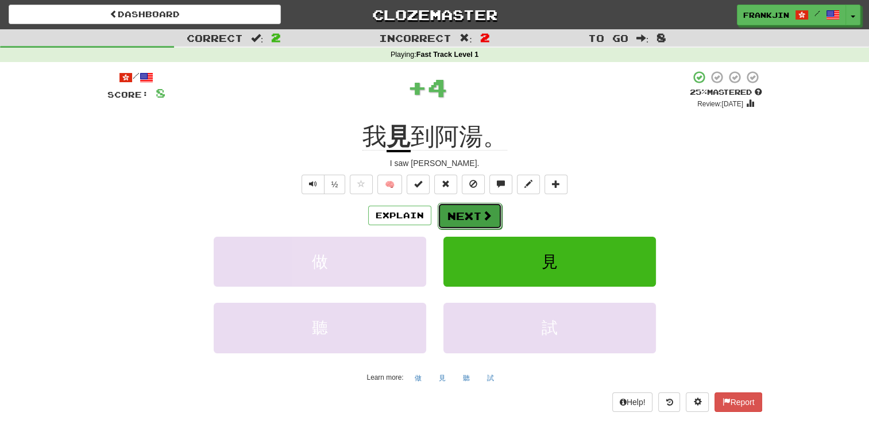
click at [458, 222] on button "Next" at bounding box center [470, 216] width 64 height 26
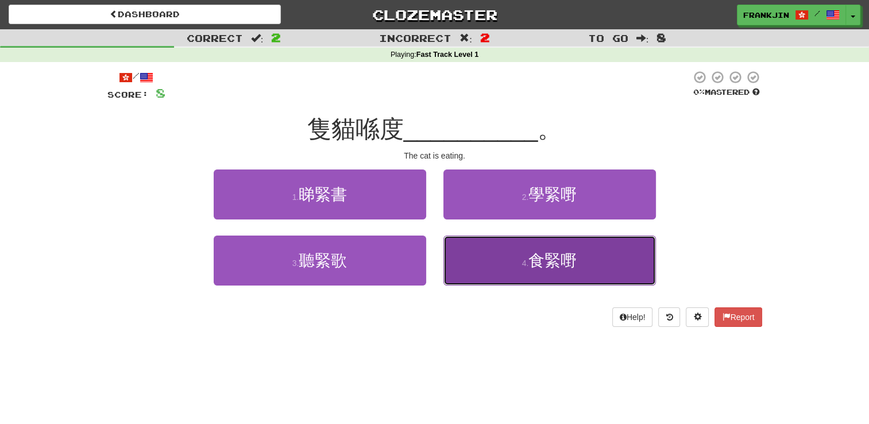
click at [548, 268] on span "食緊嘢" at bounding box center [552, 261] width 48 height 18
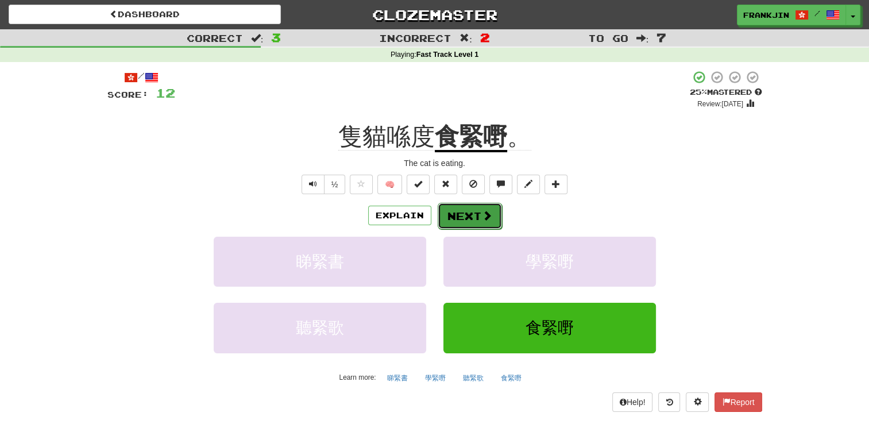
click at [471, 215] on button "Next" at bounding box center [470, 216] width 64 height 26
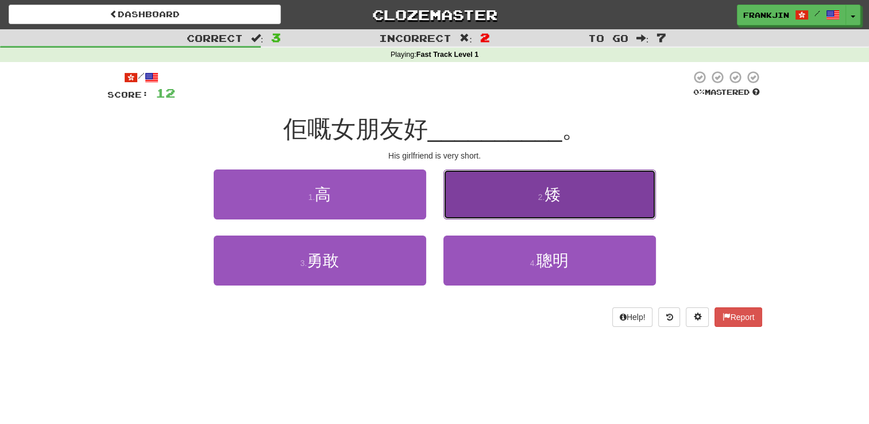
click at [528, 206] on button "2 . 矮" at bounding box center [549, 194] width 212 height 50
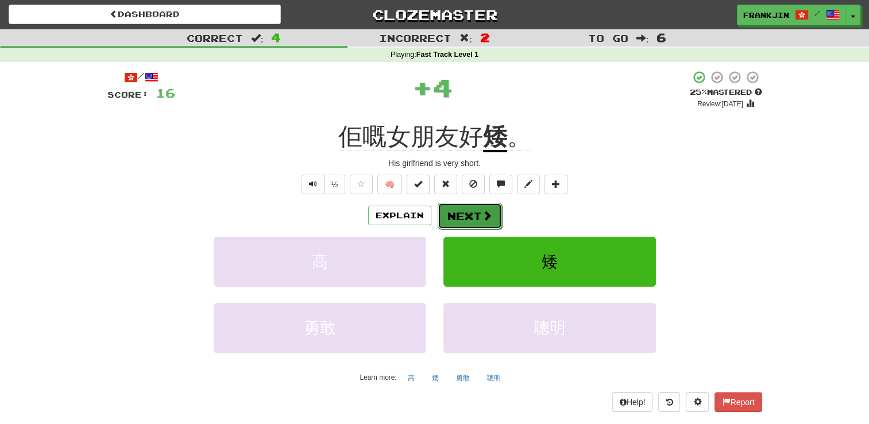
click at [489, 220] on span at bounding box center [487, 215] width 10 height 10
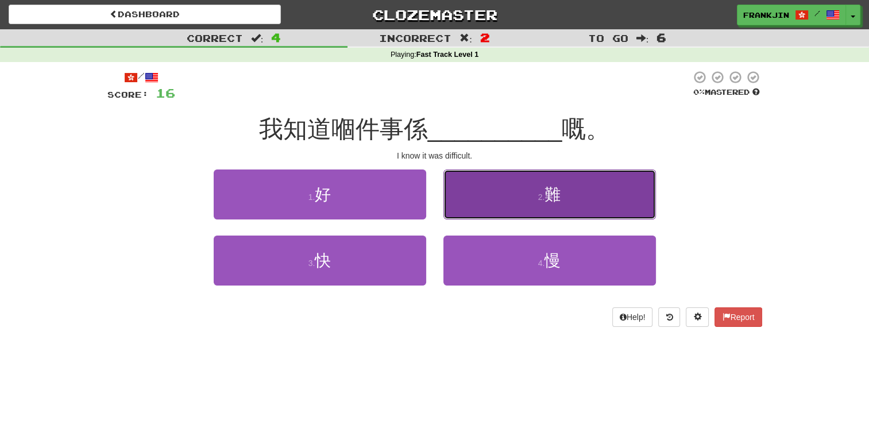
click at [501, 199] on button "2 . 難" at bounding box center [549, 194] width 212 height 50
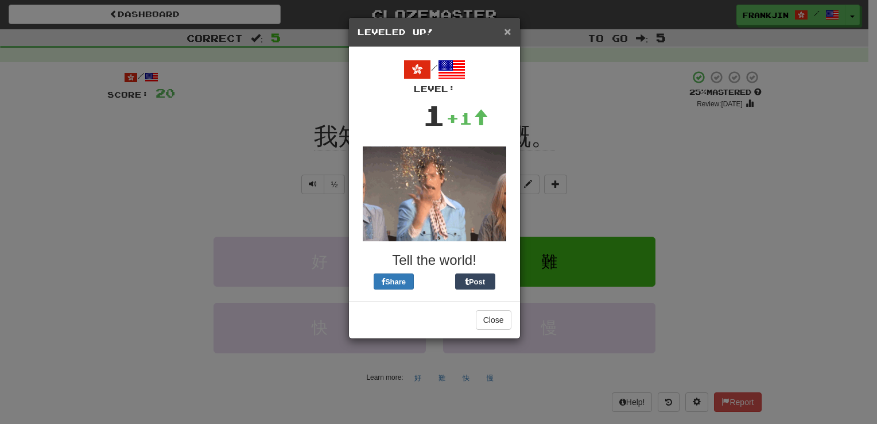
click at [506, 32] on span "×" at bounding box center [507, 31] width 7 height 13
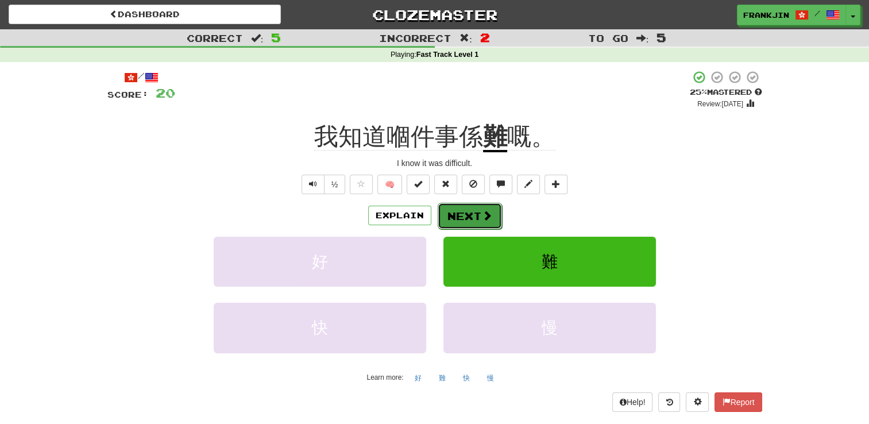
click at [471, 215] on button "Next" at bounding box center [470, 216] width 64 height 26
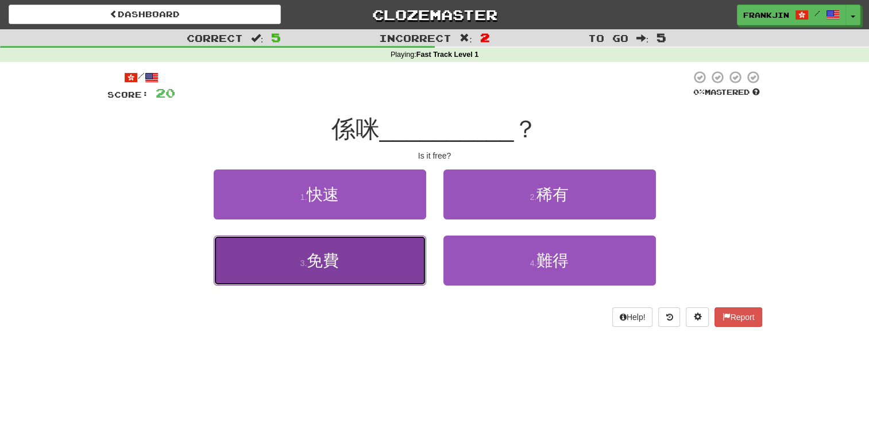
click at [374, 254] on button "3 . 免費" at bounding box center [320, 260] width 212 height 50
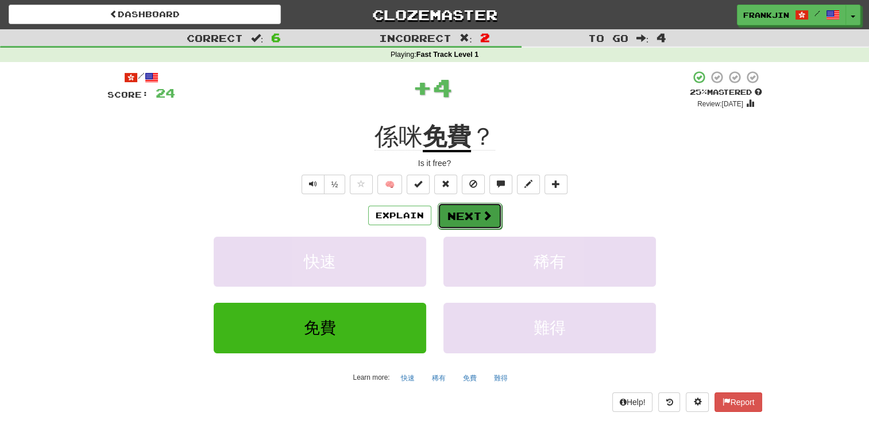
click at [457, 213] on button "Next" at bounding box center [470, 216] width 64 height 26
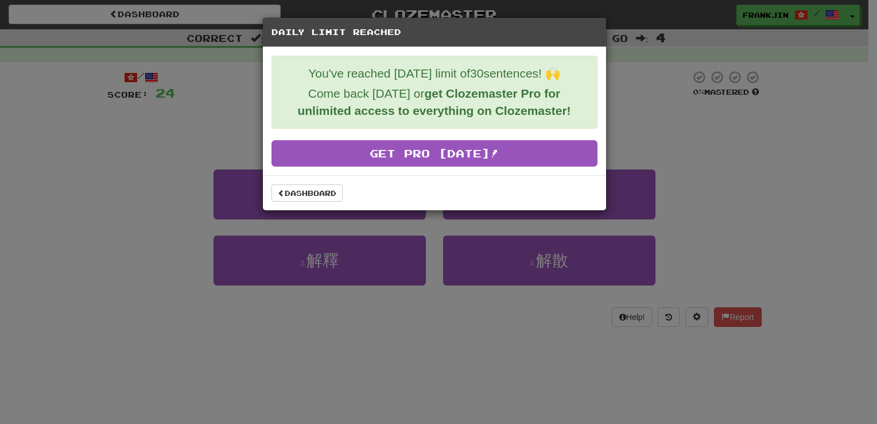
click at [674, 162] on div "Daily Limit Reached You've reached [DATE] limit of 30 sentences! 🙌 Come back [D…" at bounding box center [438, 212] width 877 height 424
click at [307, 193] on link "Dashboard" at bounding box center [307, 192] width 71 height 17
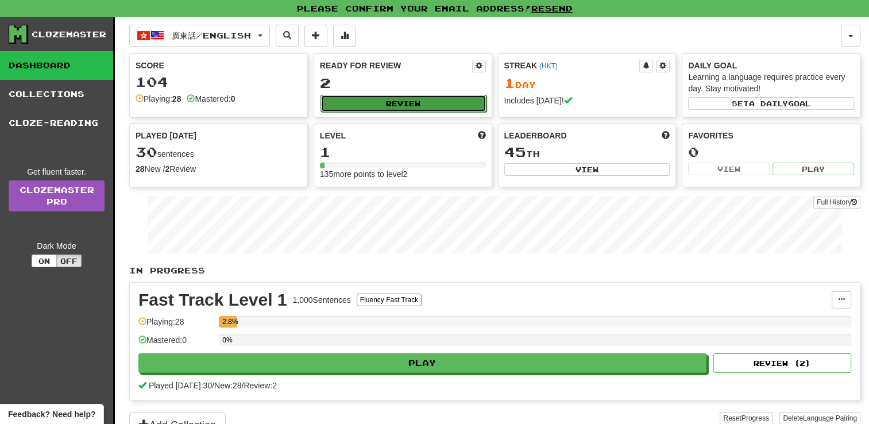
click at [411, 102] on button "Review" at bounding box center [403, 103] width 166 height 17
select select "**"
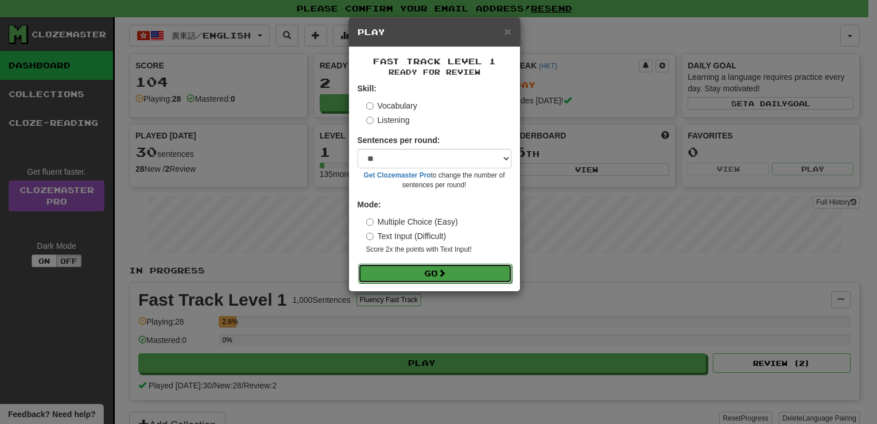
click at [418, 271] on button "Go" at bounding box center [435, 274] width 154 height 20
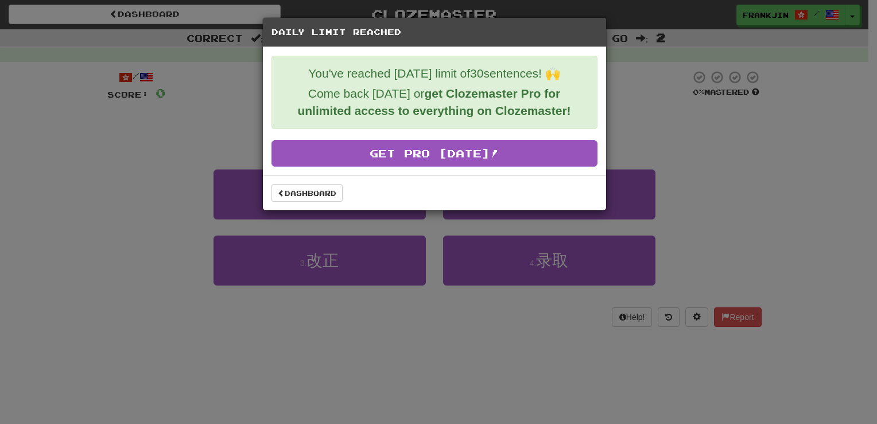
click at [706, 175] on div "Daily Limit Reached You've reached [DATE] limit of 30 sentences! 🙌 Come back [D…" at bounding box center [438, 212] width 877 height 424
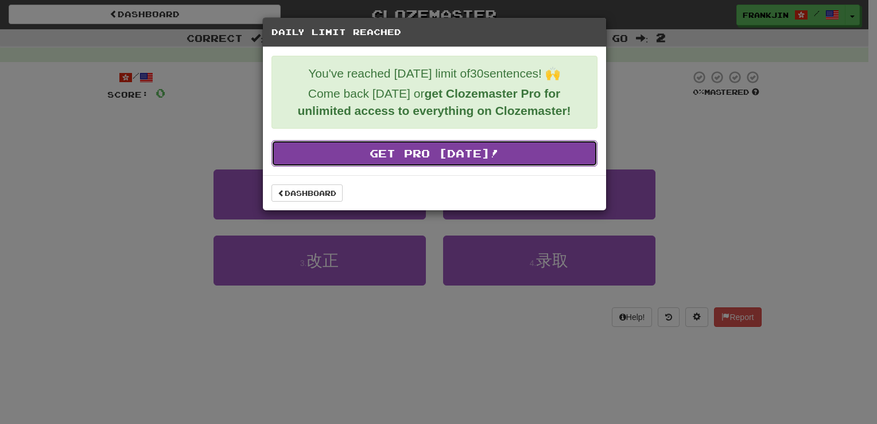
click at [372, 160] on link "Get Pro [DATE]!" at bounding box center [435, 153] width 326 height 26
